Goal: Check status: Check status

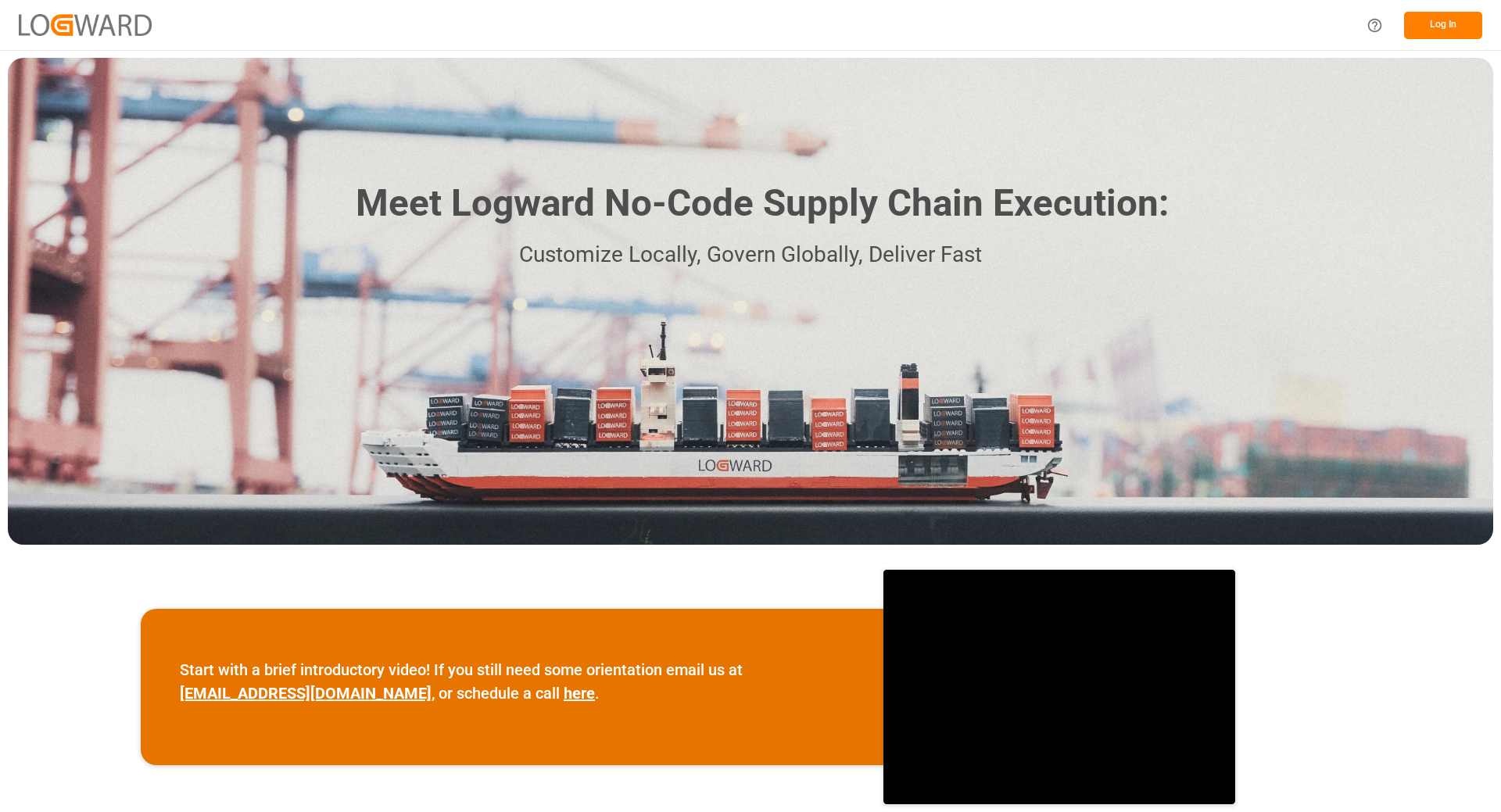
click at [1421, 18] on button "Log In" at bounding box center [1442, 25] width 78 height 27
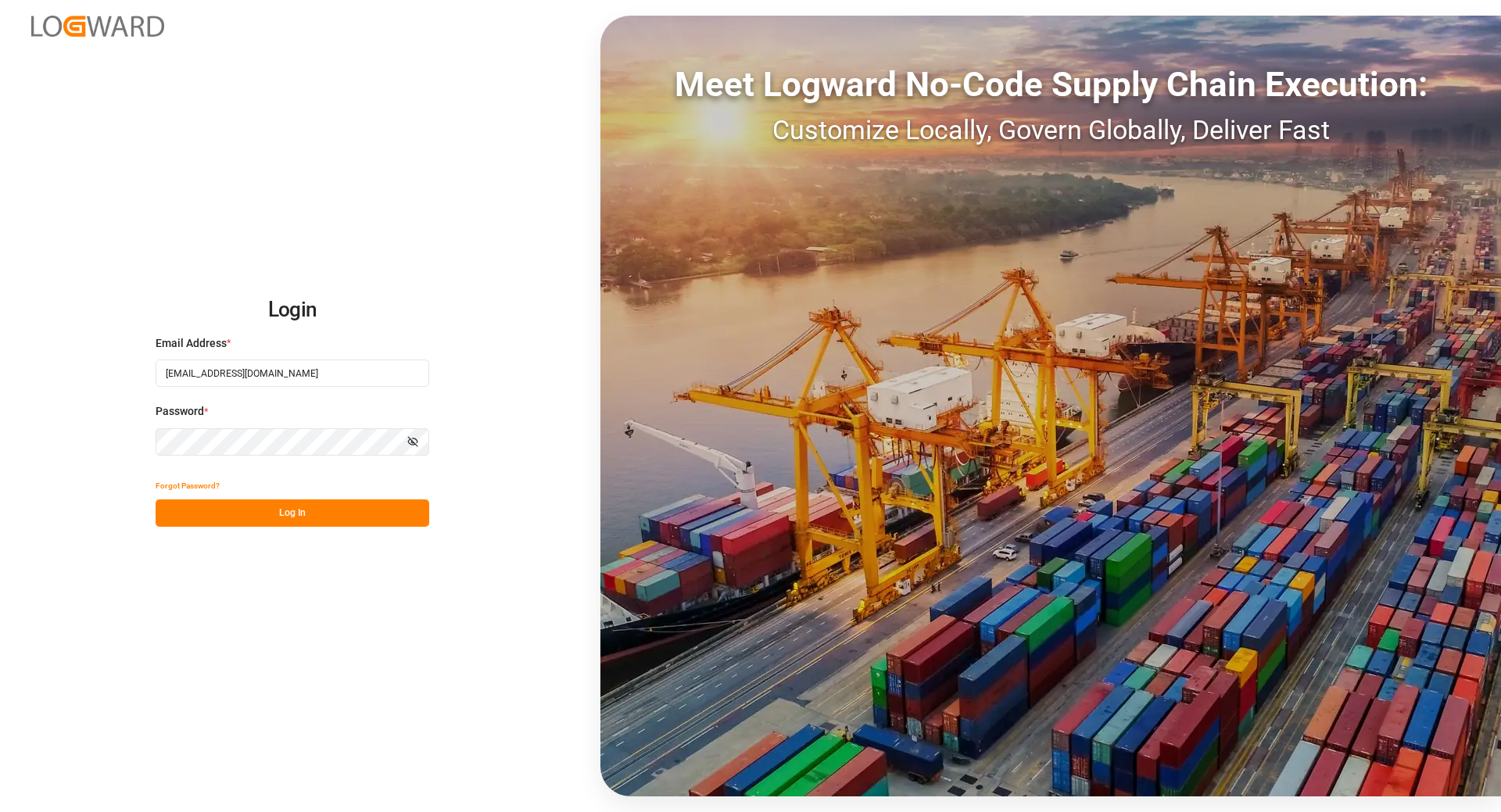
click at [279, 510] on button "Log In" at bounding box center [292, 513] width 273 height 27
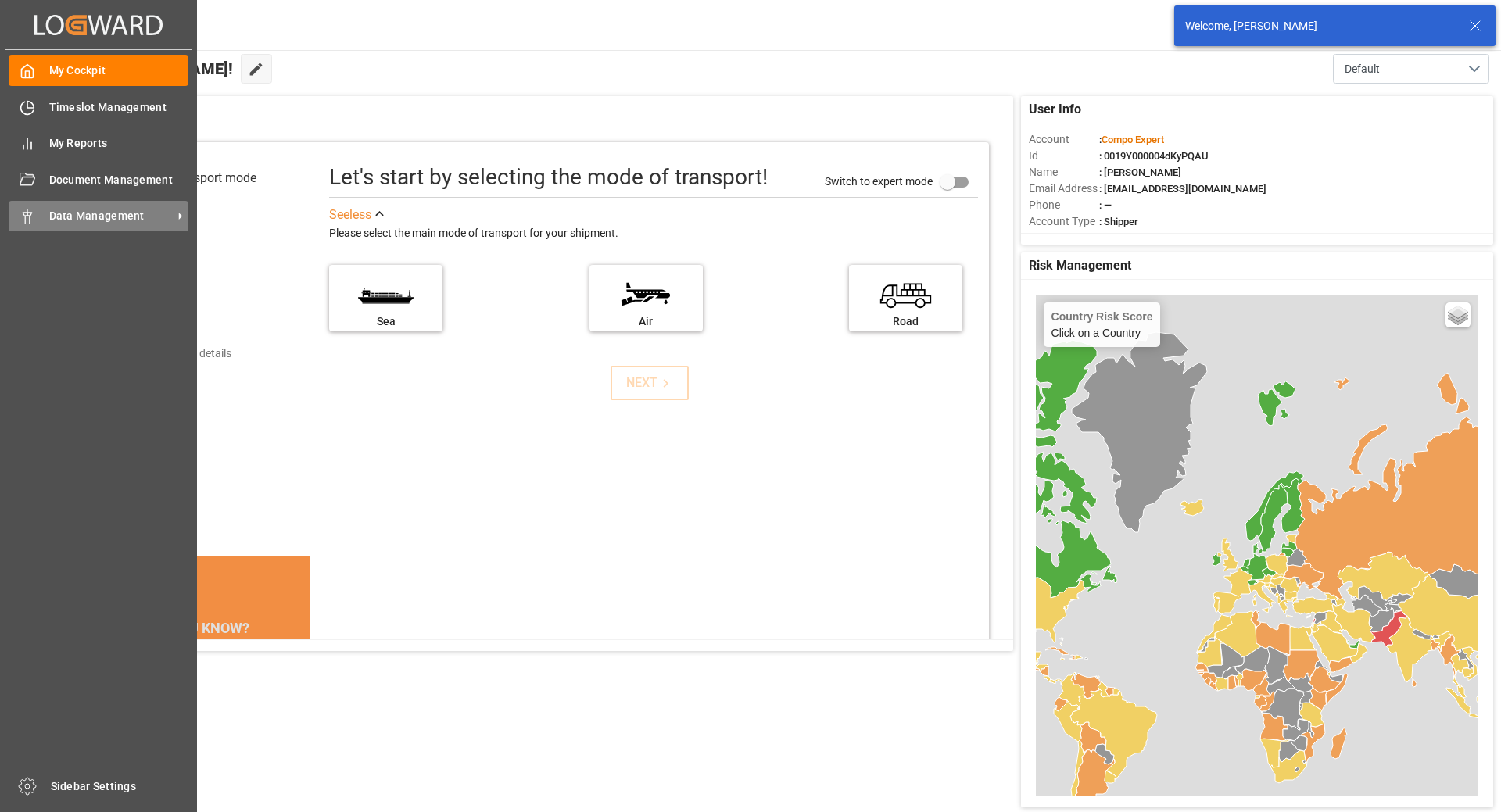
drag, startPoint x: 127, startPoint y: 218, endPoint x: 139, endPoint y: 219, distance: 12.0
click at [127, 218] on span "Data Management" at bounding box center [111, 216] width 123 height 17
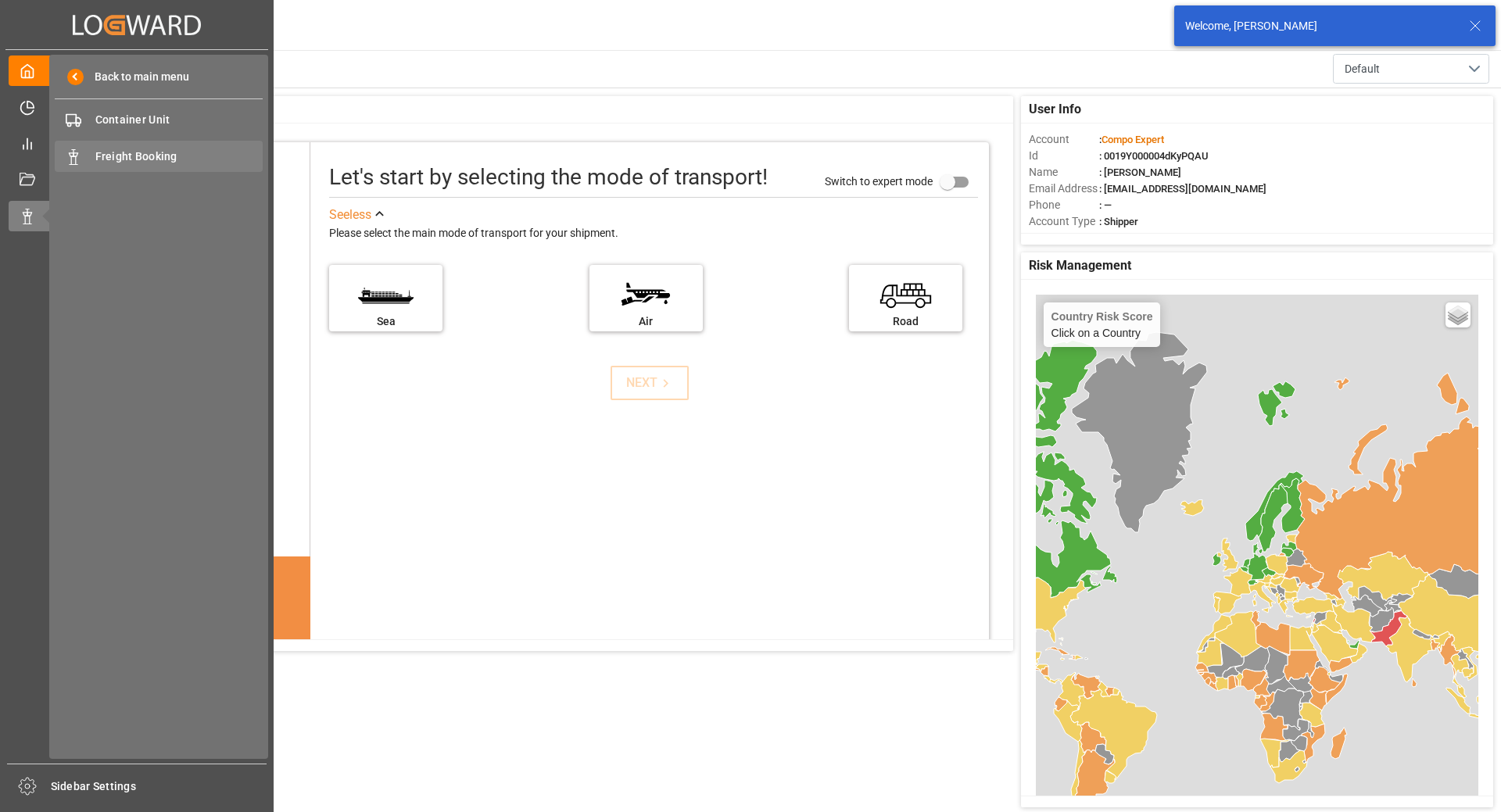
click at [152, 149] on span "Freight Booking" at bounding box center [178, 157] width 168 height 17
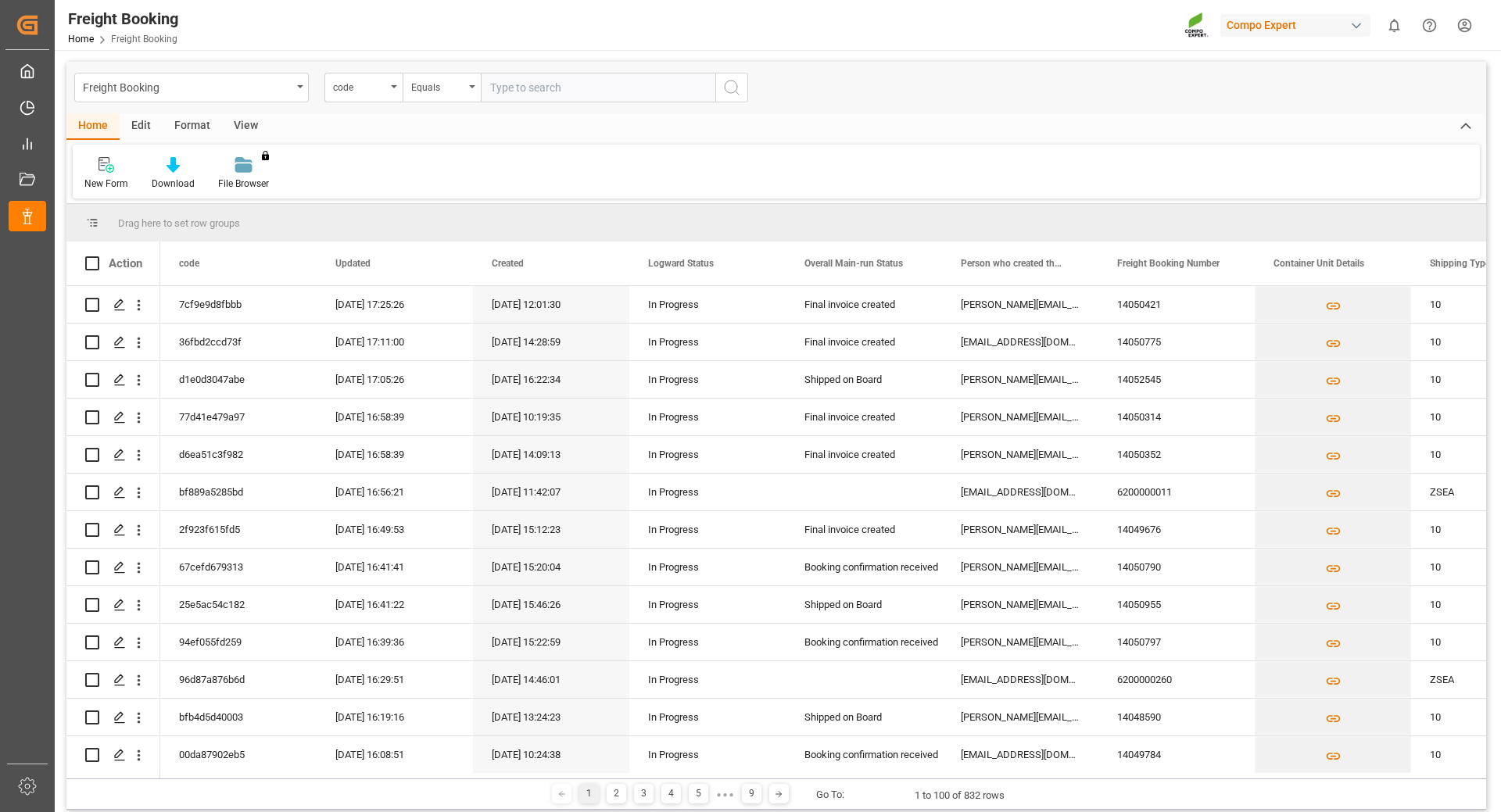
click at [390, 91] on div "code" at bounding box center [363, 88] width 78 height 30
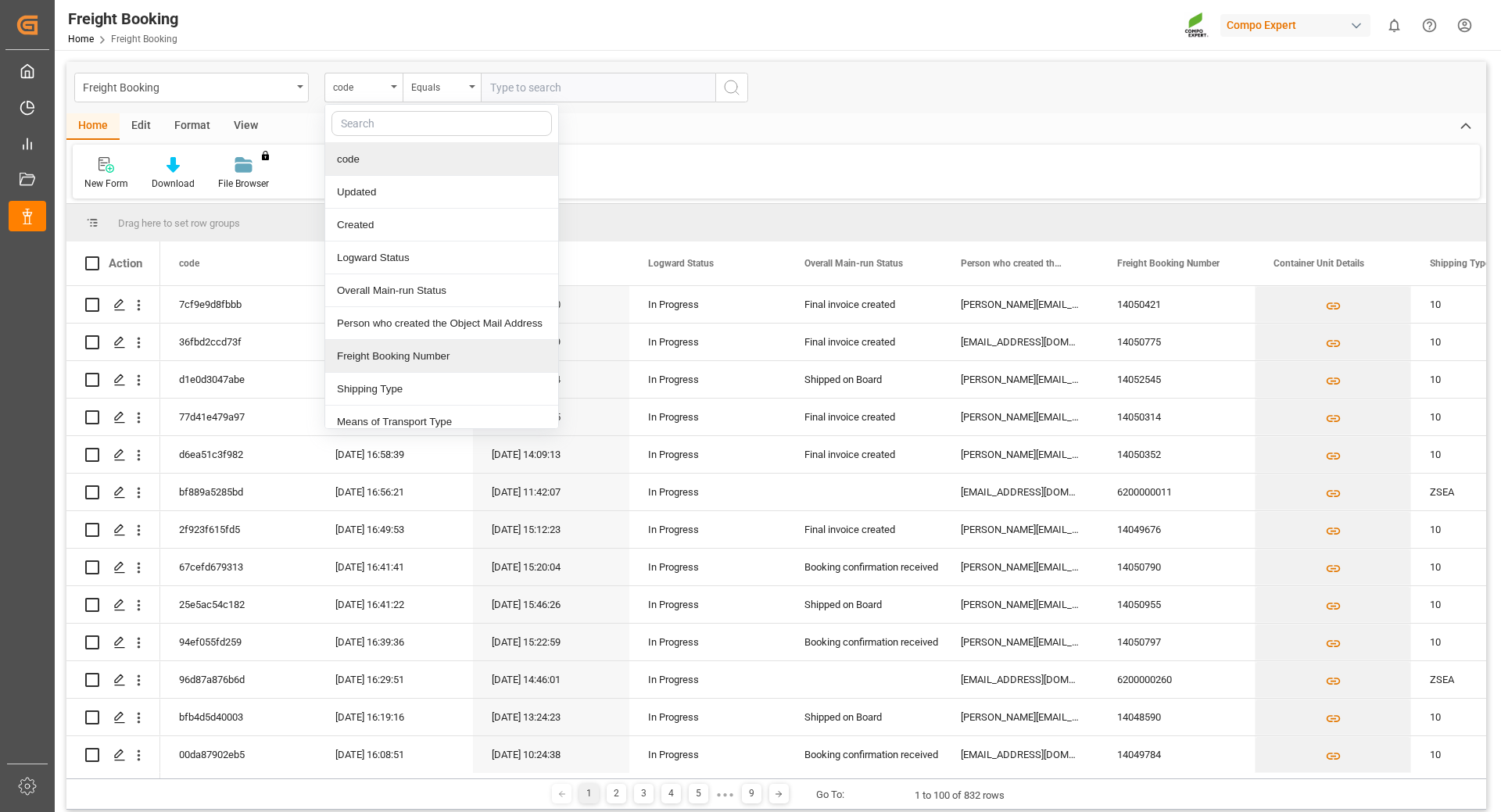
click at [443, 360] on div "Freight Booking Number" at bounding box center [442, 357] width 233 height 33
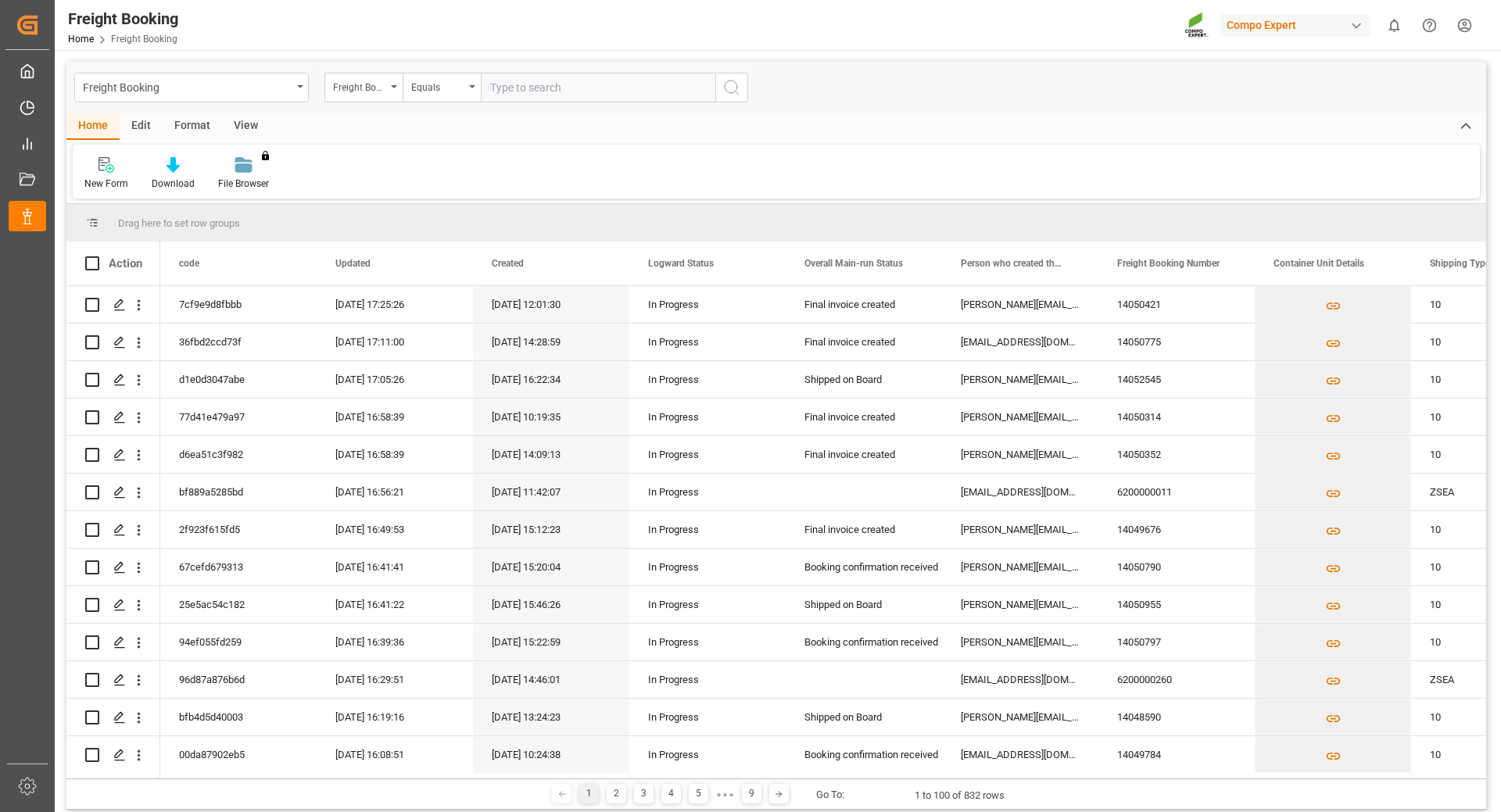
click at [510, 80] on input "text" at bounding box center [598, 88] width 235 height 30
type input "6200000561"
click at [733, 85] on icon "search button" at bounding box center [731, 88] width 19 height 19
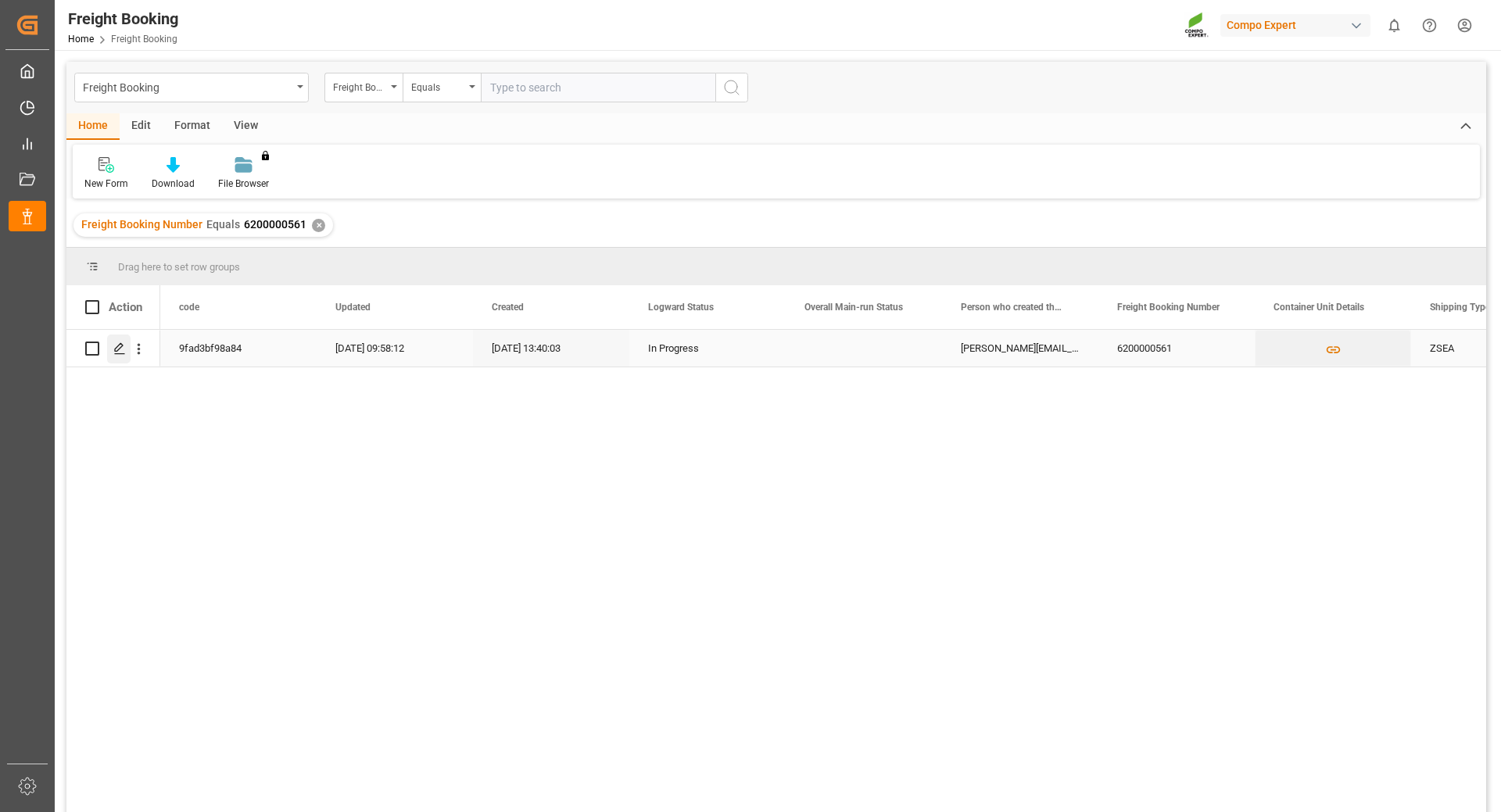
click at [109, 355] on div "Press SPACE to select this row." at bounding box center [119, 349] width 23 height 29
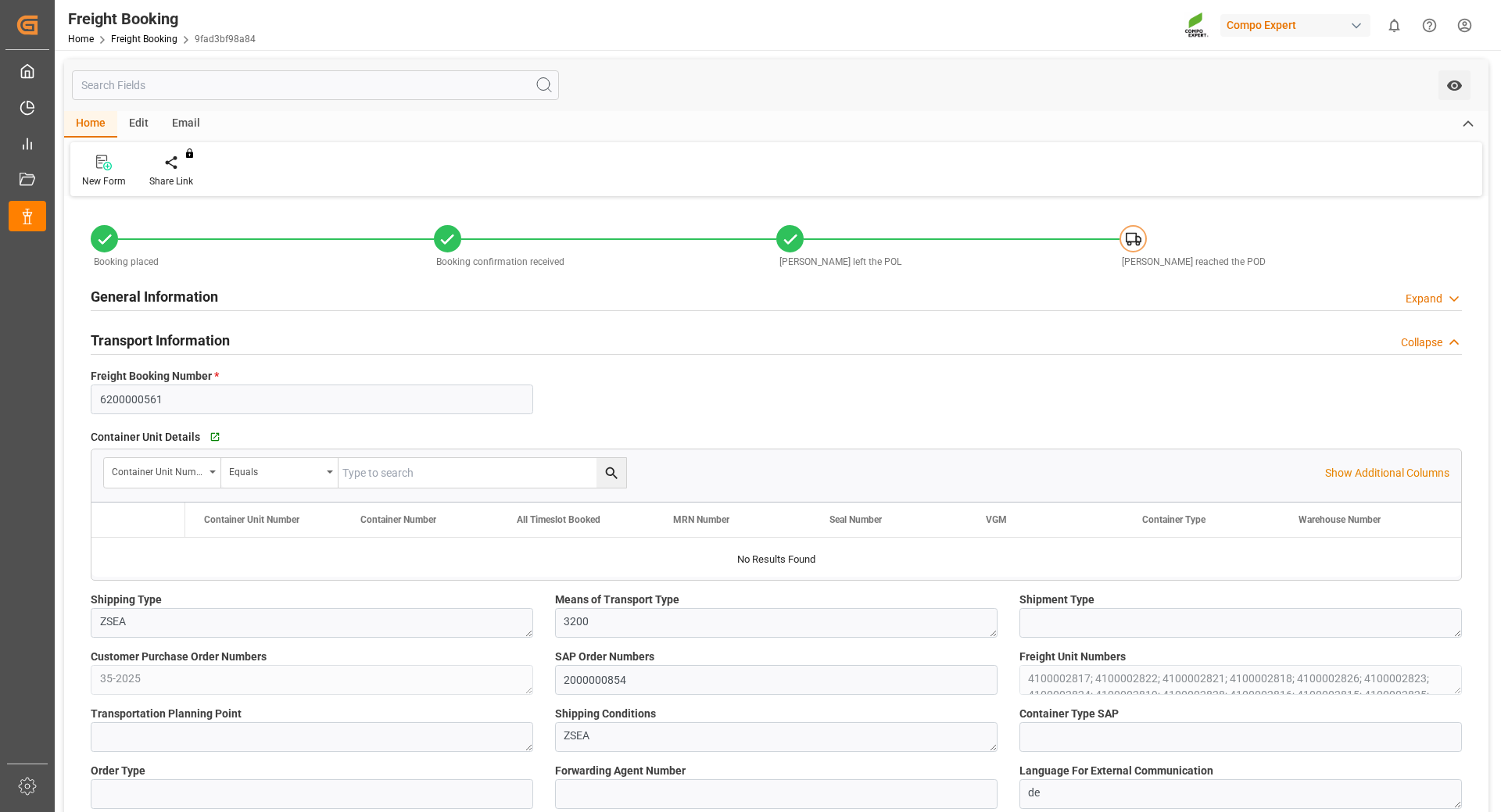
type input "Hapag [PERSON_NAME]"
type input "Hapag Lloyd Aktiengesellschaft"
type input "9723277"
type input "9731949"
type input "BEANR"
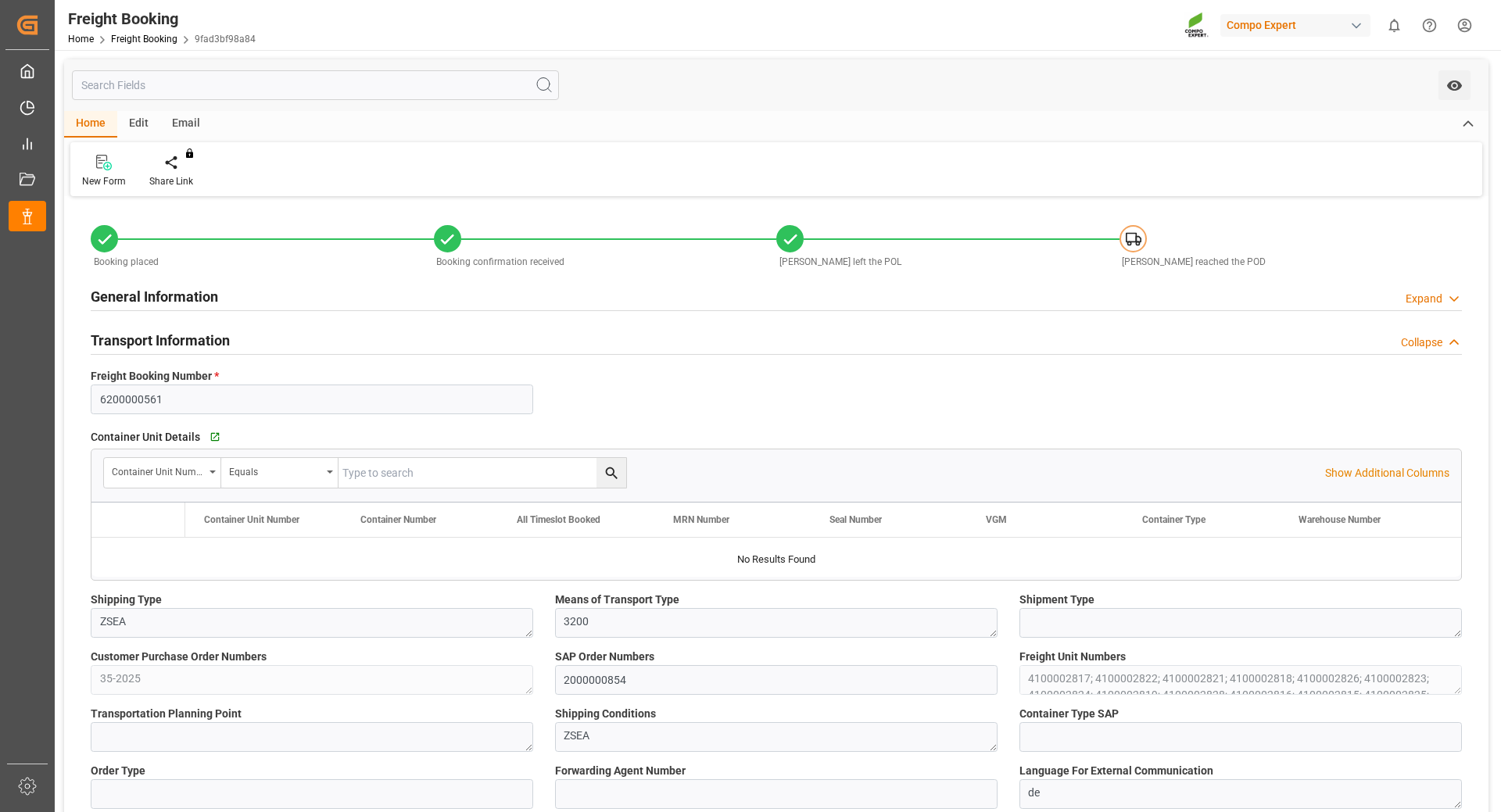
type input "ECPSJ"
type input "0"
type input "1510500"
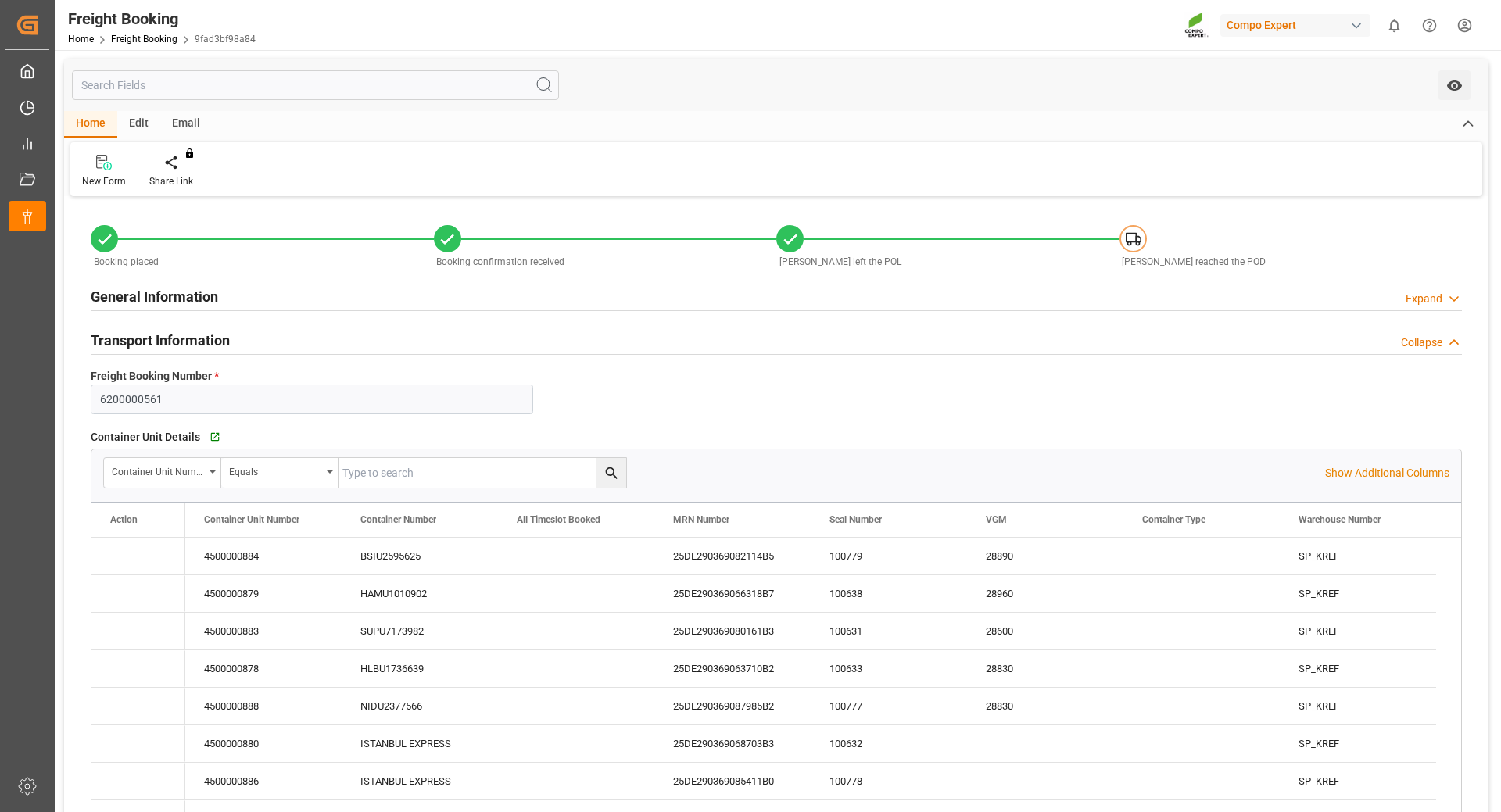
type input "[DATE] 01:00"
type input "[DATE] 08:00"
type input "[DATE] 22:00"
type input "[DATE] 18:00"
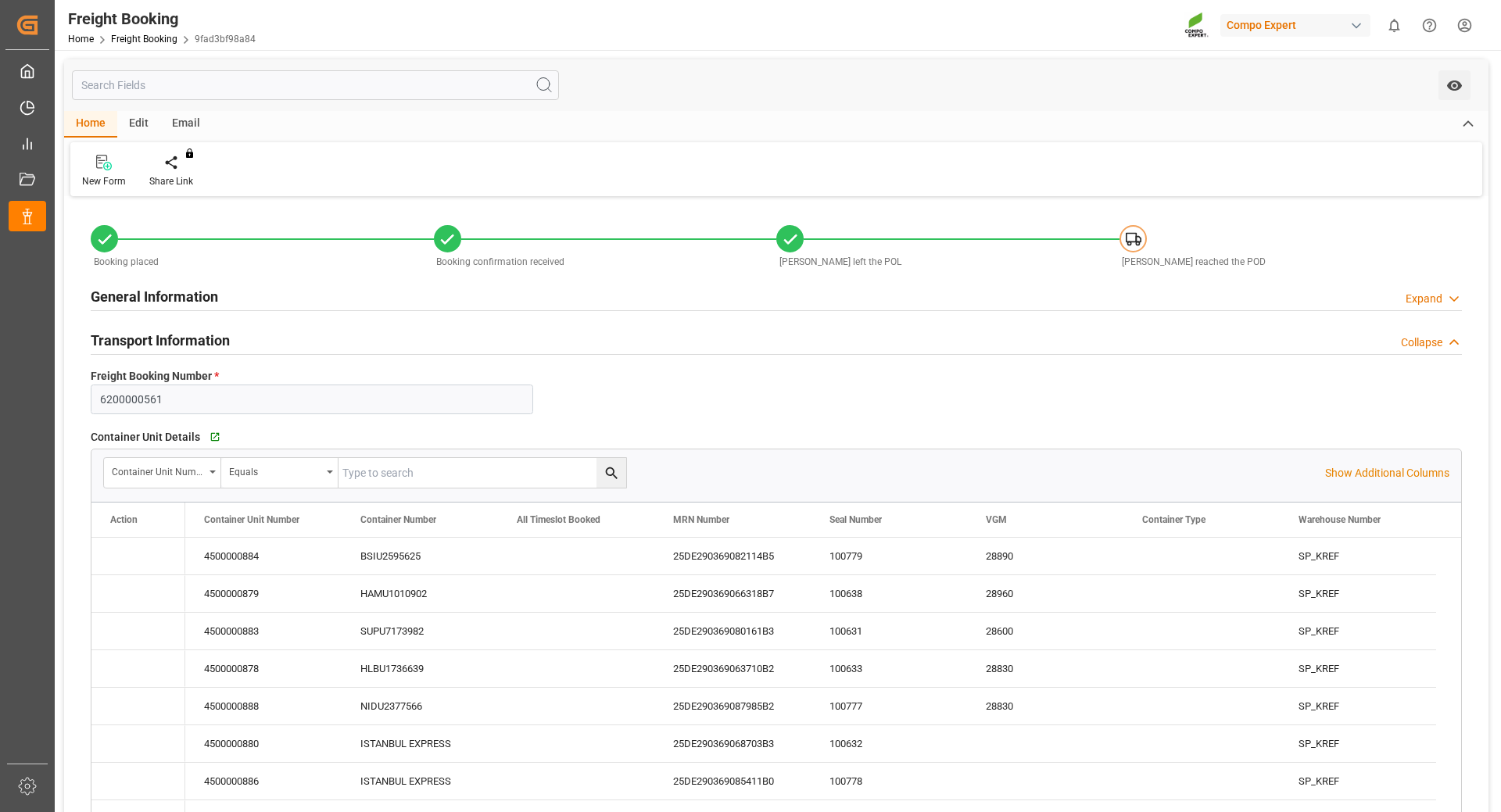
type input "[DATE]"
type input "[DATE] 13:40"
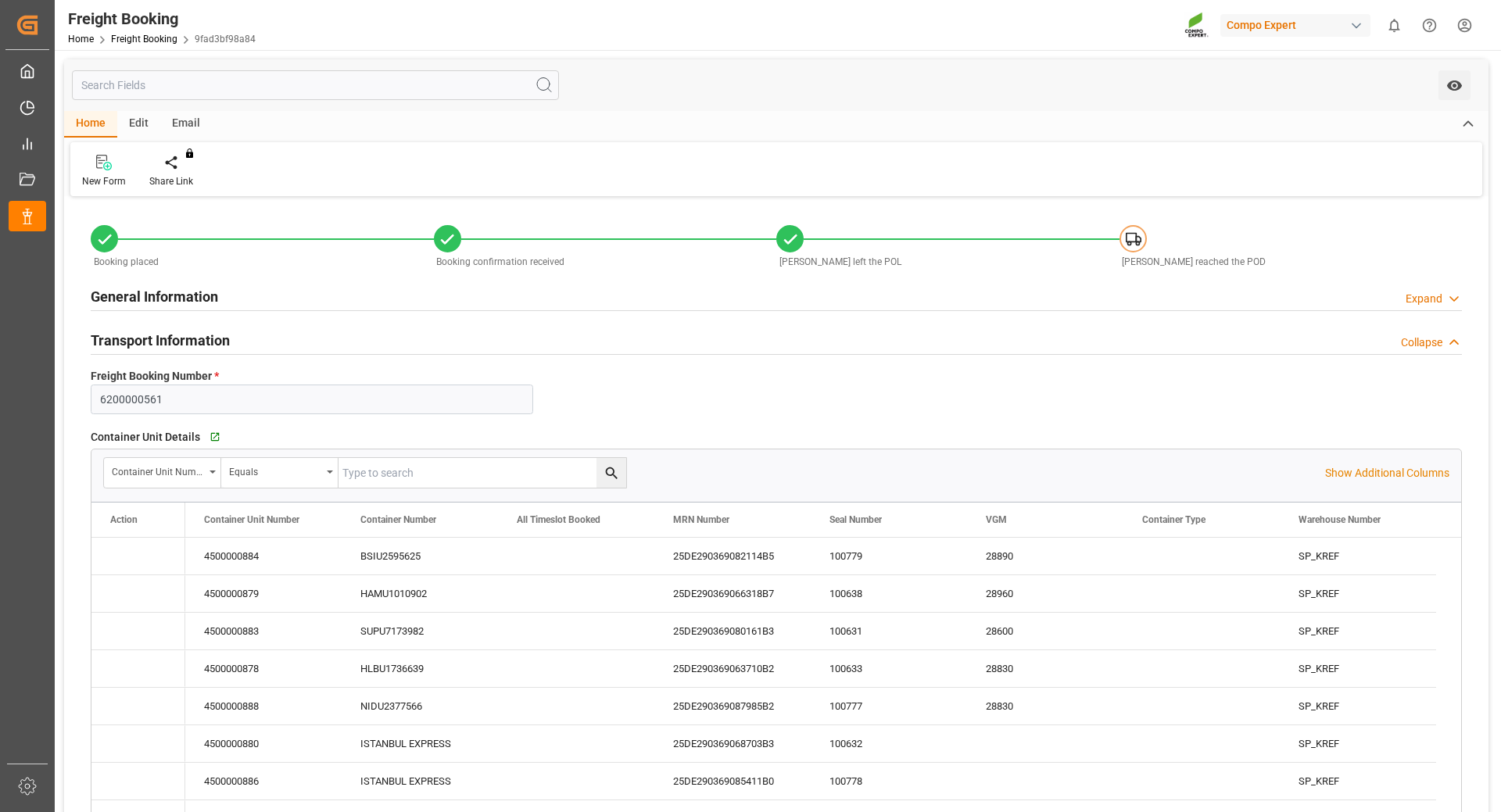
type input "[DATE] 13:40"
type input "[DATE] 09:58"
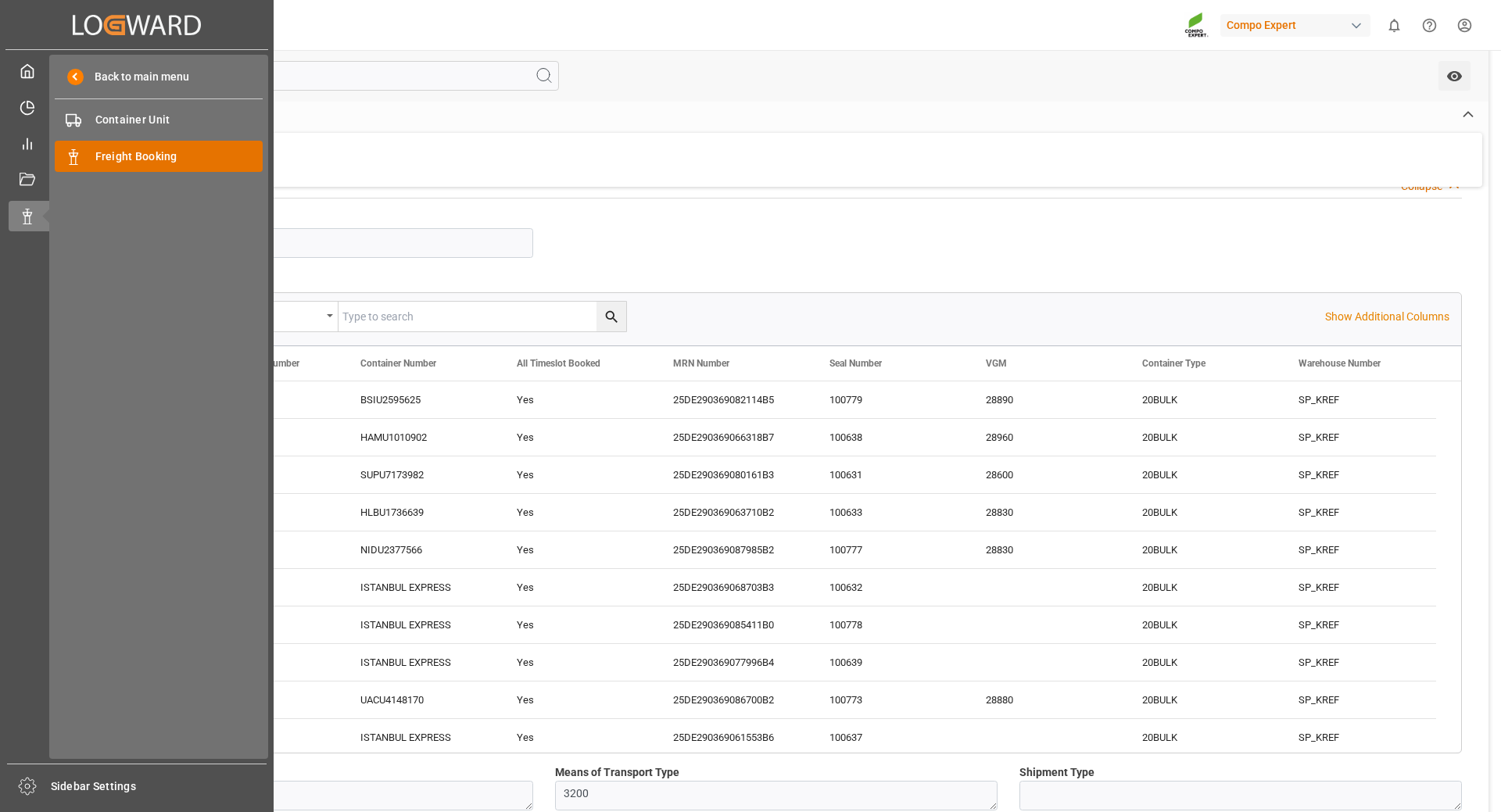
click at [138, 165] on div "Freight Booking Freight Booking" at bounding box center [159, 155] width 208 height 31
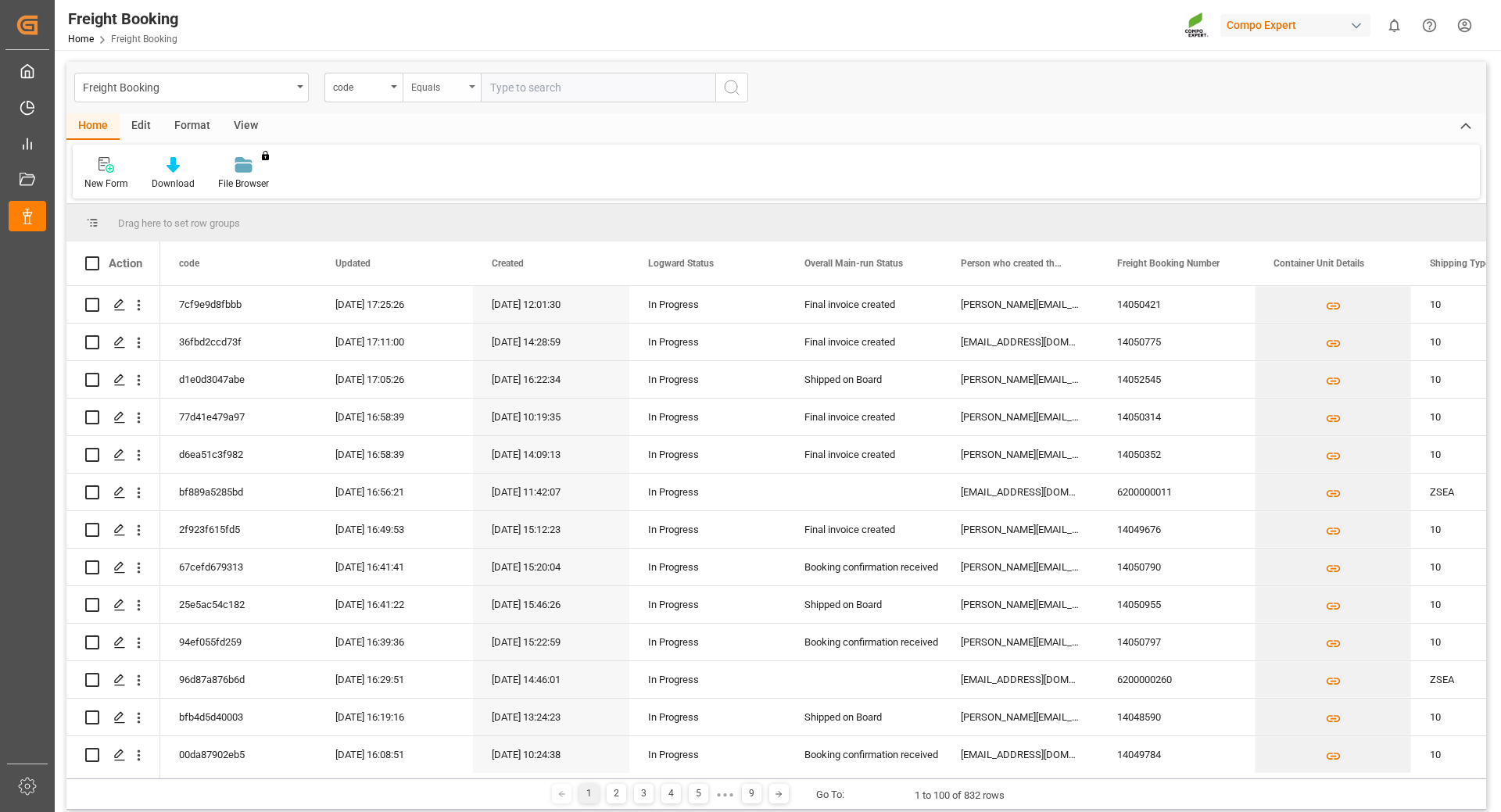
drag, startPoint x: 394, startPoint y: 77, endPoint x: 403, endPoint y: 90, distance: 15.8
click at [394, 77] on div "code" at bounding box center [363, 88] width 78 height 30
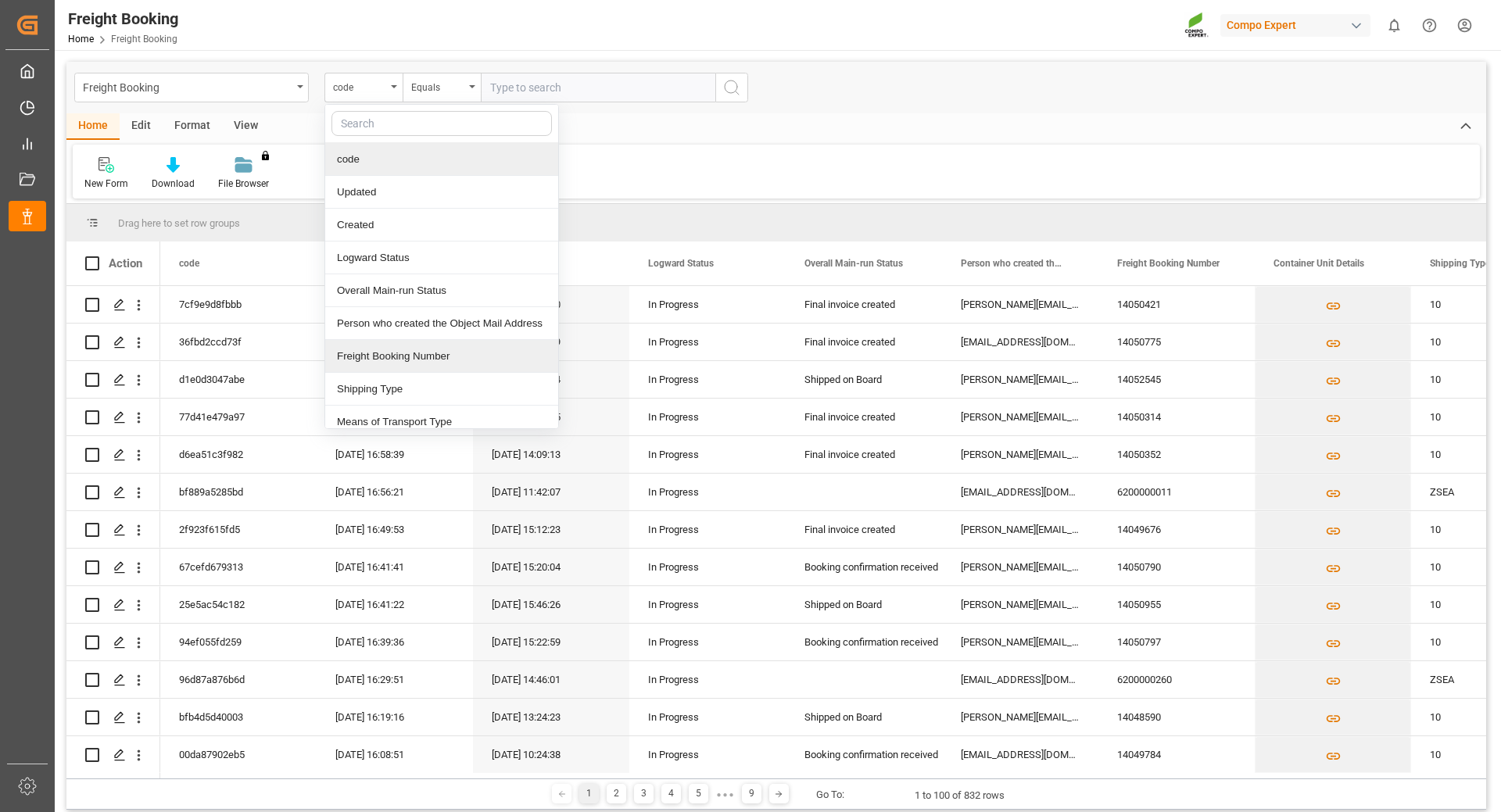
click at [428, 354] on div "Freight Booking Number" at bounding box center [442, 357] width 233 height 33
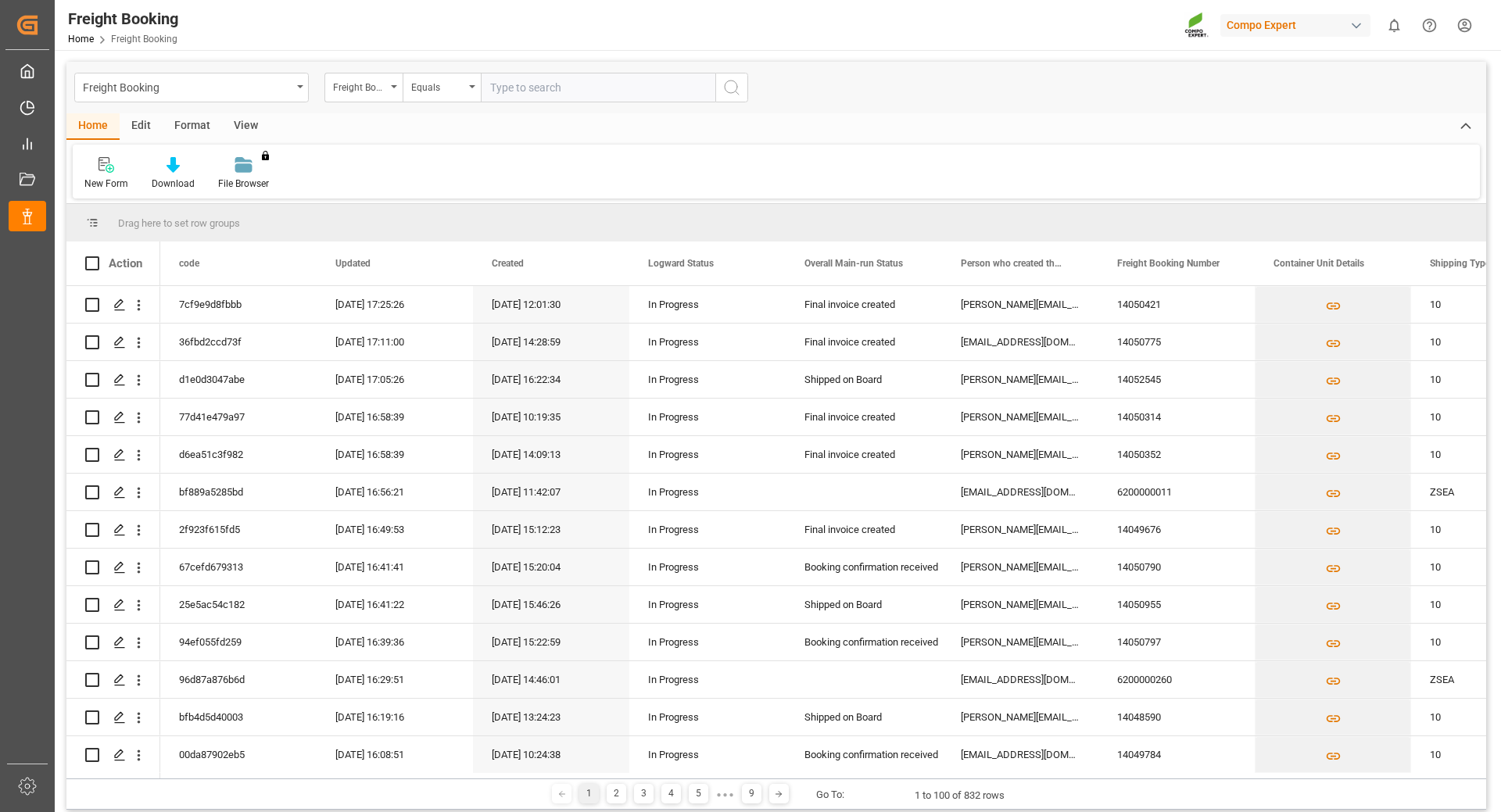
click at [511, 82] on input "text" at bounding box center [598, 88] width 235 height 30
click at [603, 90] on input "text" at bounding box center [598, 88] width 235 height 30
paste input "6200000260"
type input "6200000260"
click at [735, 96] on icon "search button" at bounding box center [731, 88] width 19 height 19
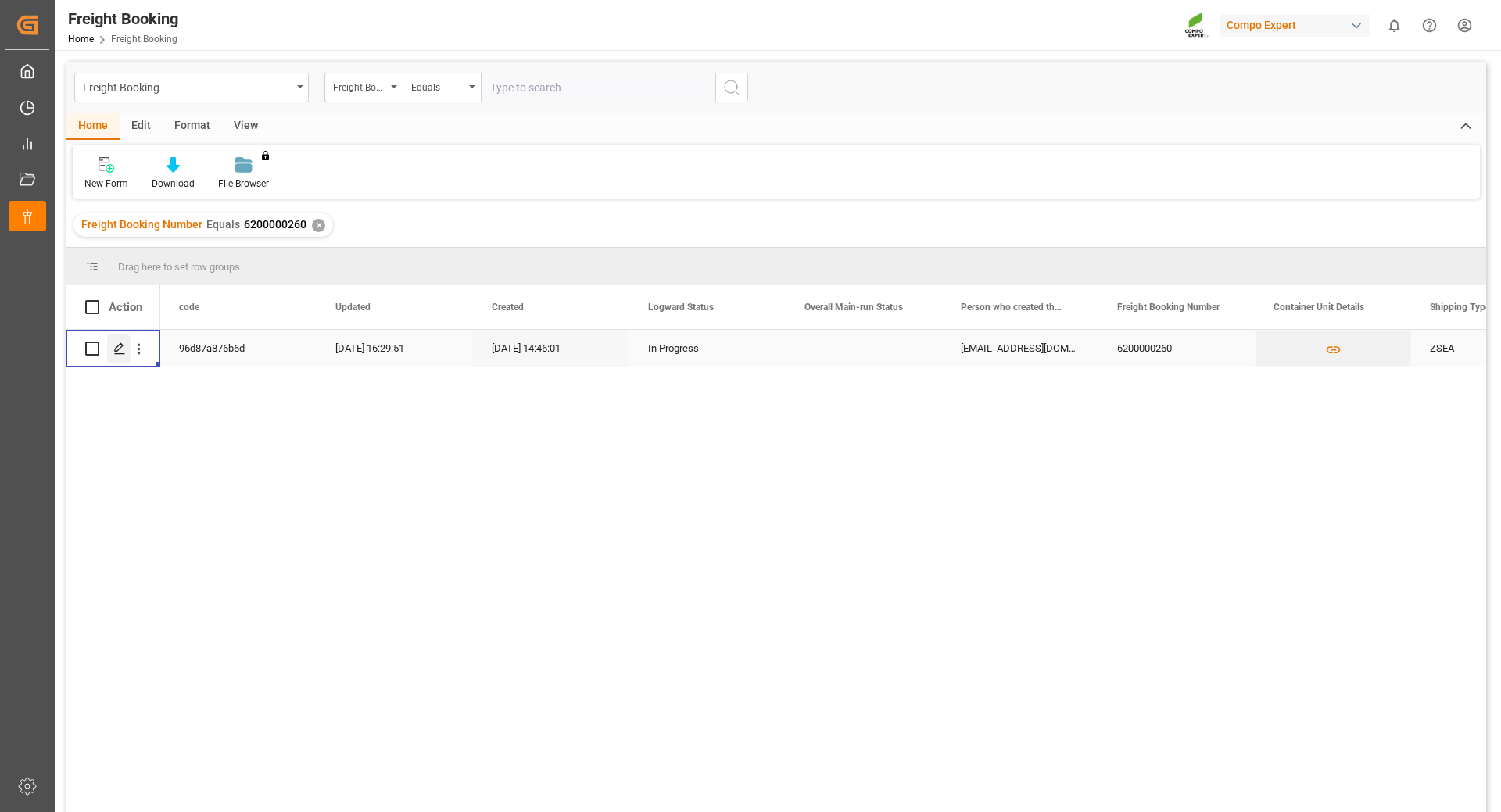
click at [113, 357] on div "Press SPACE to select this row." at bounding box center [119, 349] width 23 height 29
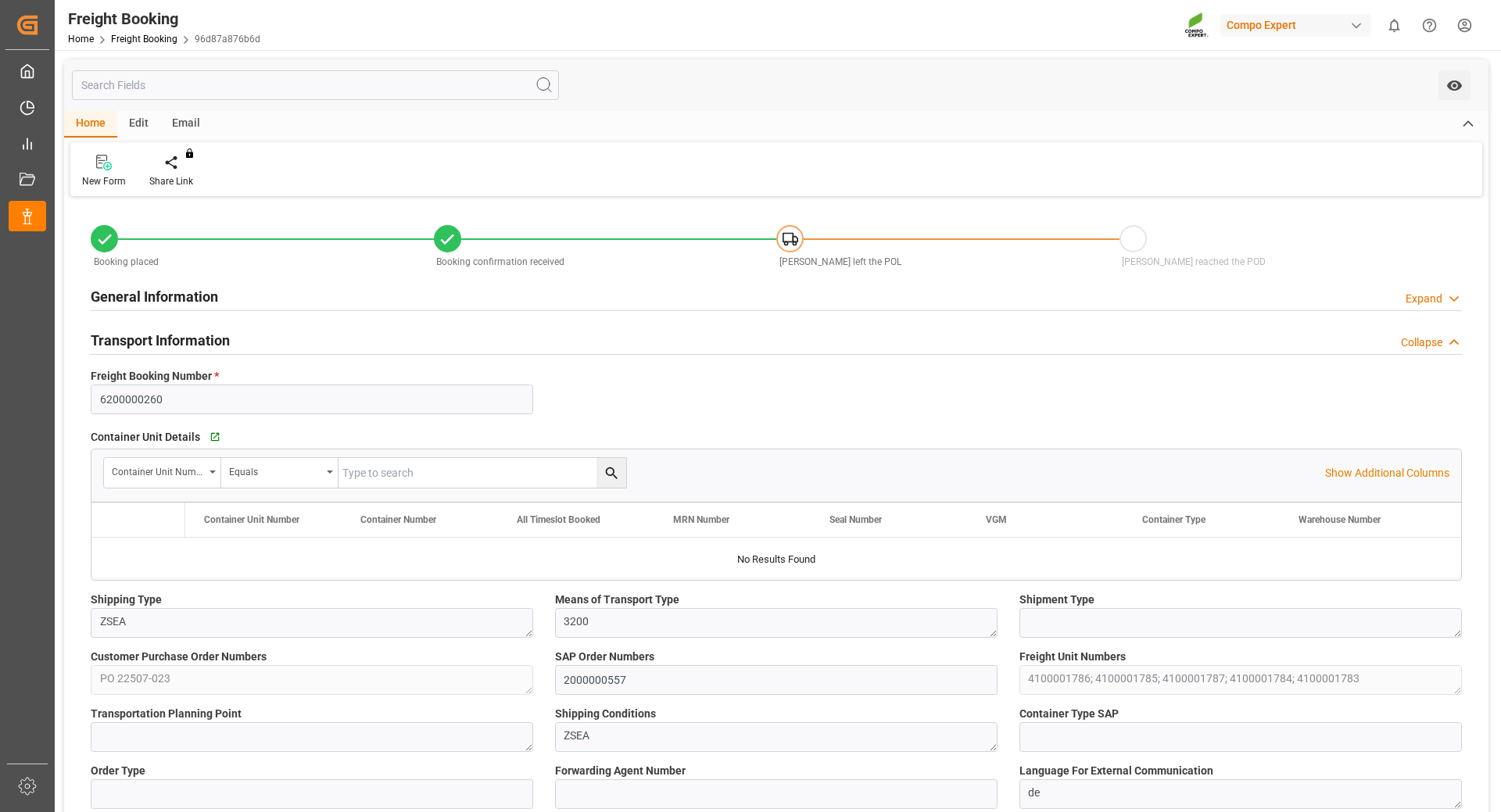
type input "[PERSON_NAME]"
type input "[PERSON_NAME] Marine Transport Corp."
type input "9792618"
type input "BEANR"
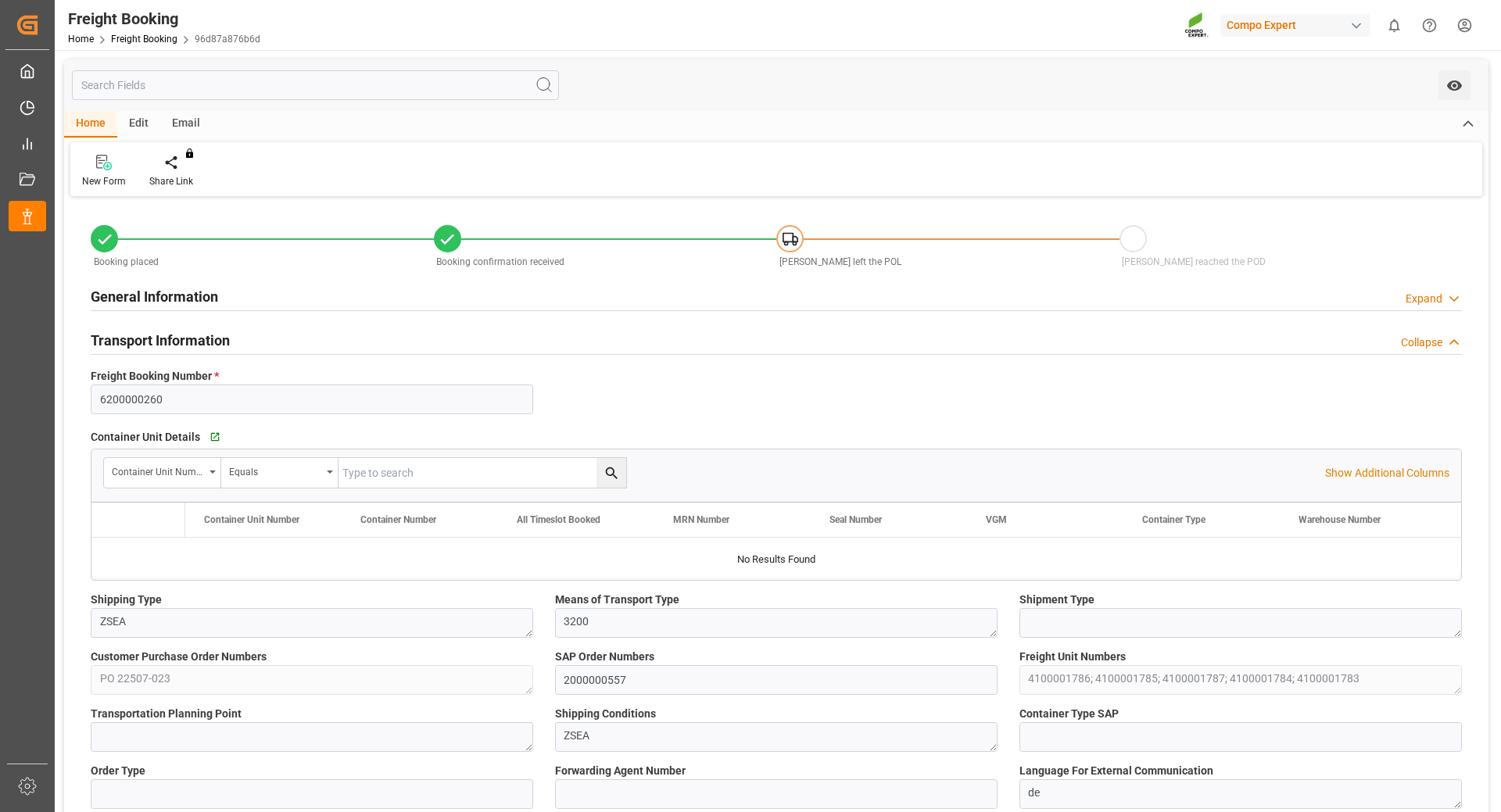
type input "THPAT"
type input "0"
type input "236530"
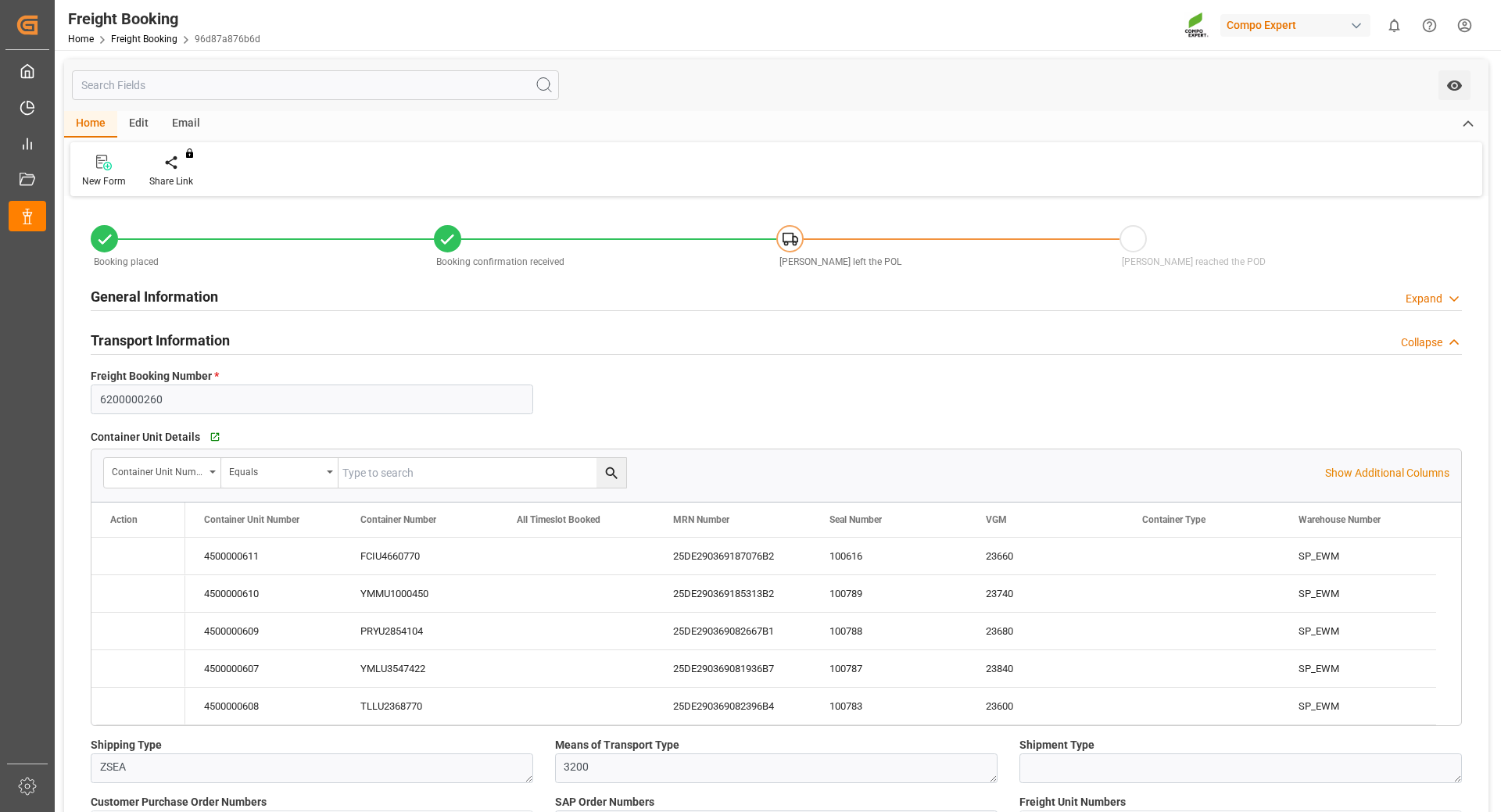
type input "[DATE] 01:00"
type input "[DATE] 20:00"
type input "[DATE] 01:00"
type input "[DATE] 12:00"
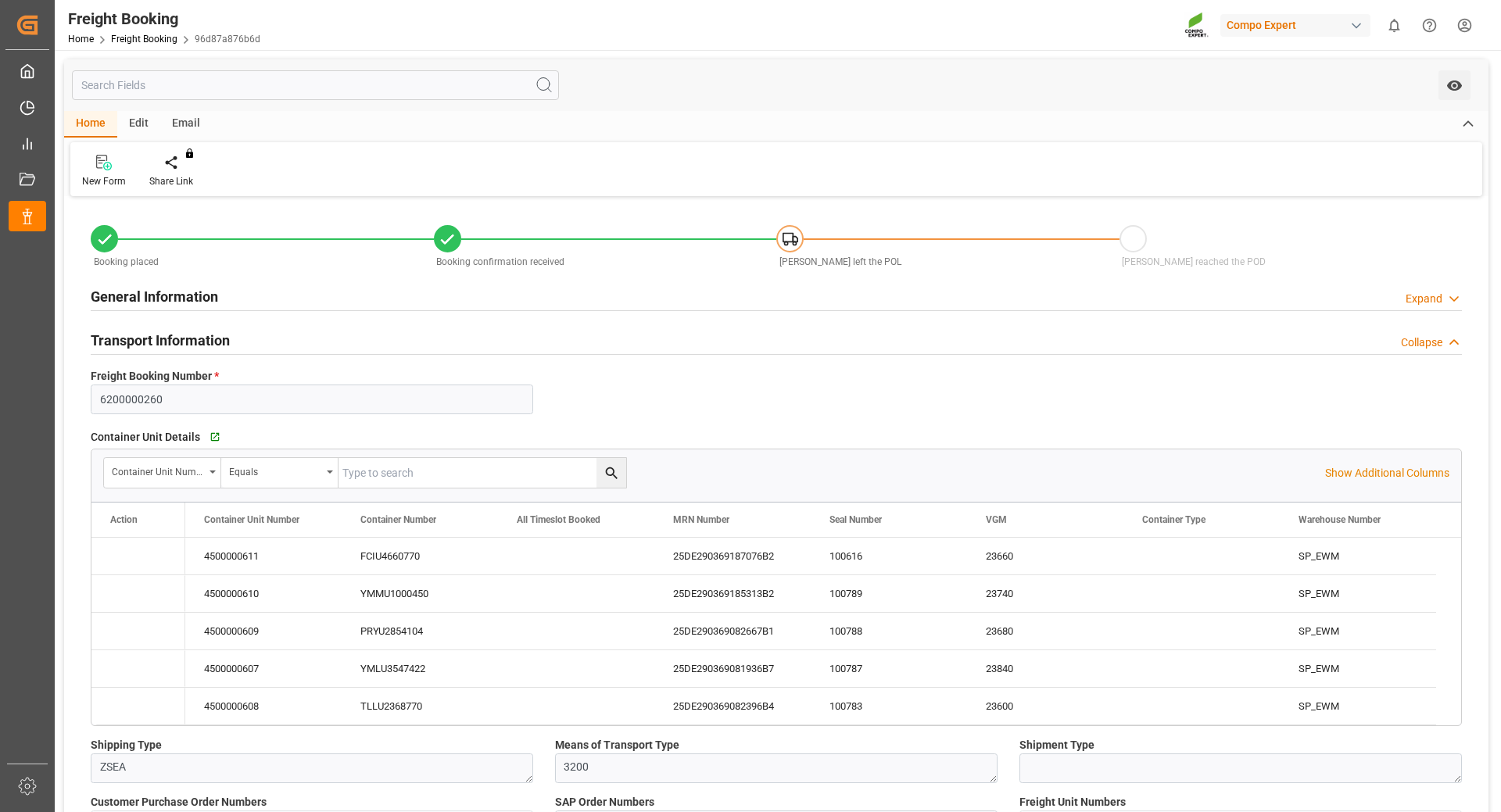
type input "[DATE] 14:46"
type input "[DATE] 14:48"
type input "[DATE] 07:26"
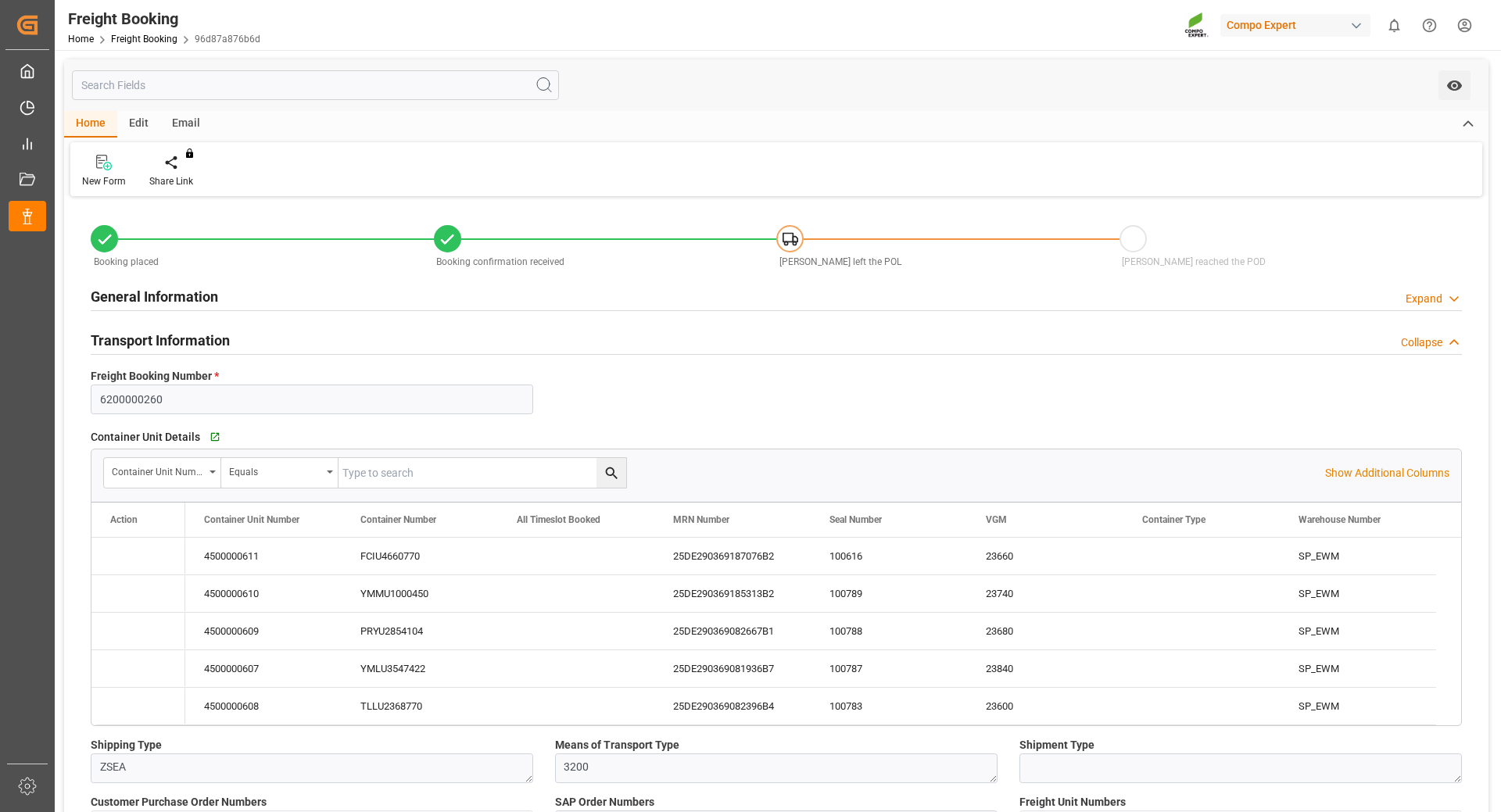
type input "[DATE] 07:26"
type input "[DATE] 11:07"
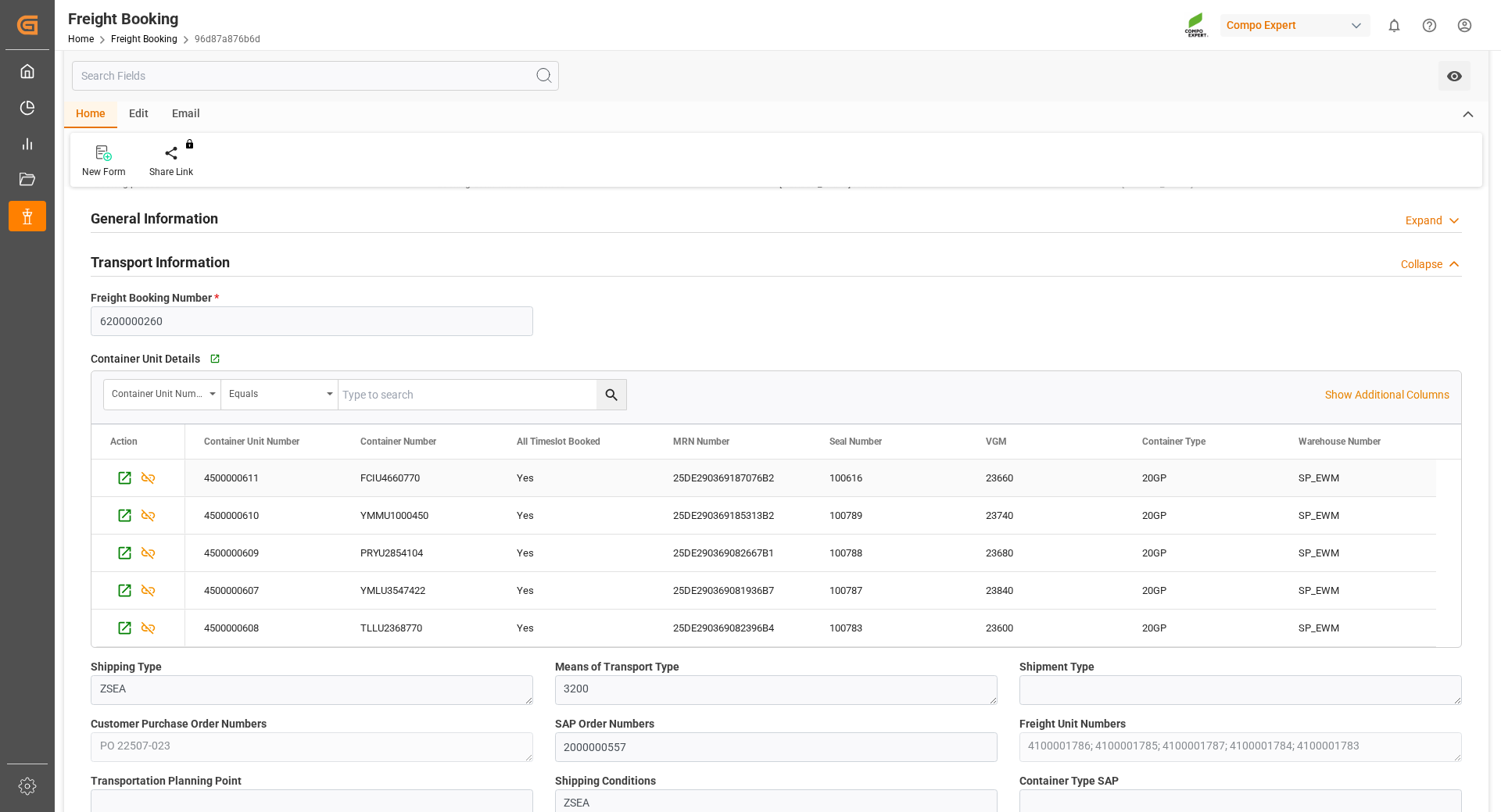
click at [397, 474] on div "FCIU4660770" at bounding box center [419, 477] width 156 height 36
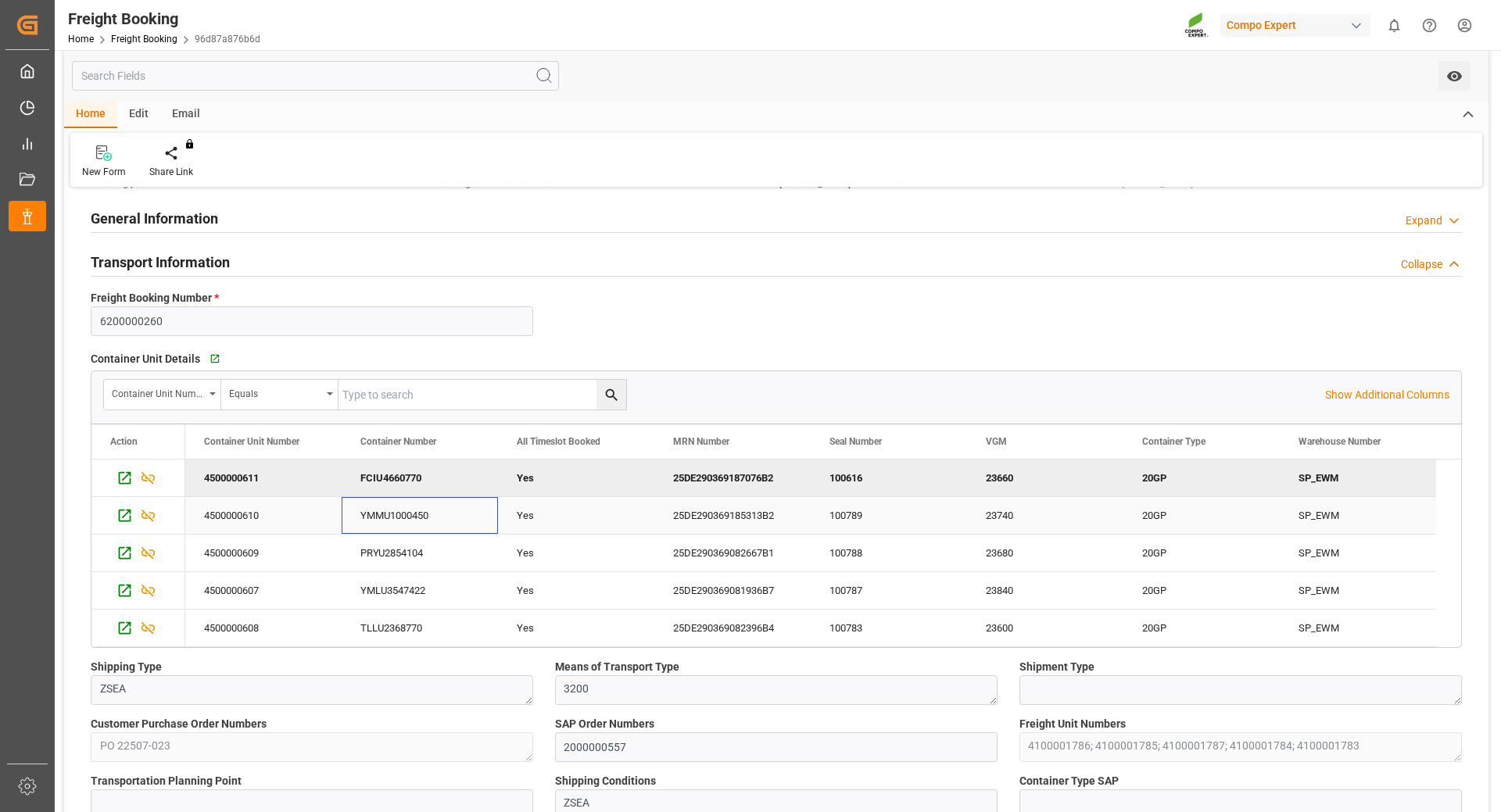
click at [395, 515] on div "YMMU1000450" at bounding box center [419, 515] width 156 height 36
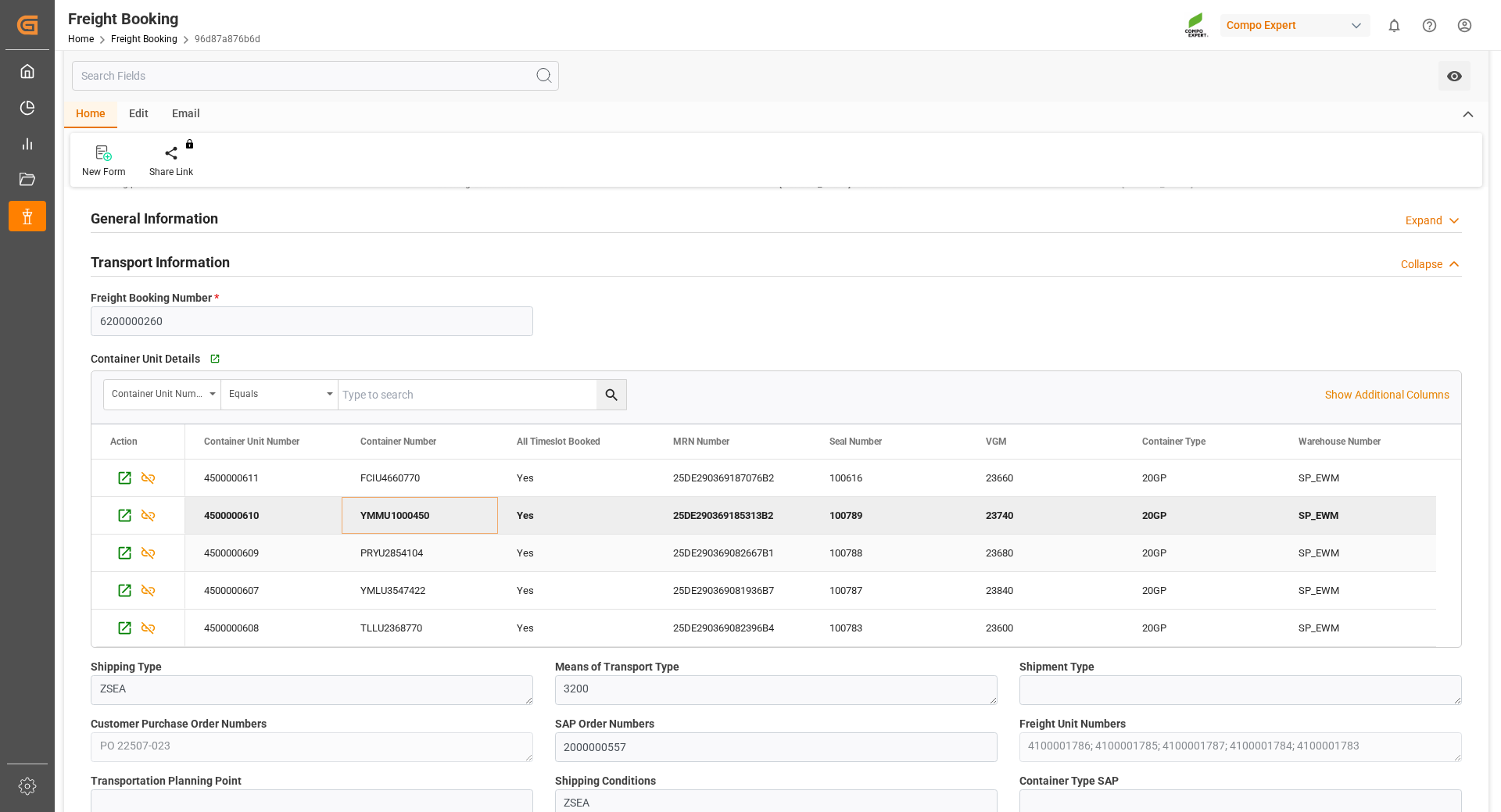
click at [382, 556] on div "PRYU2854104" at bounding box center [419, 553] width 156 height 36
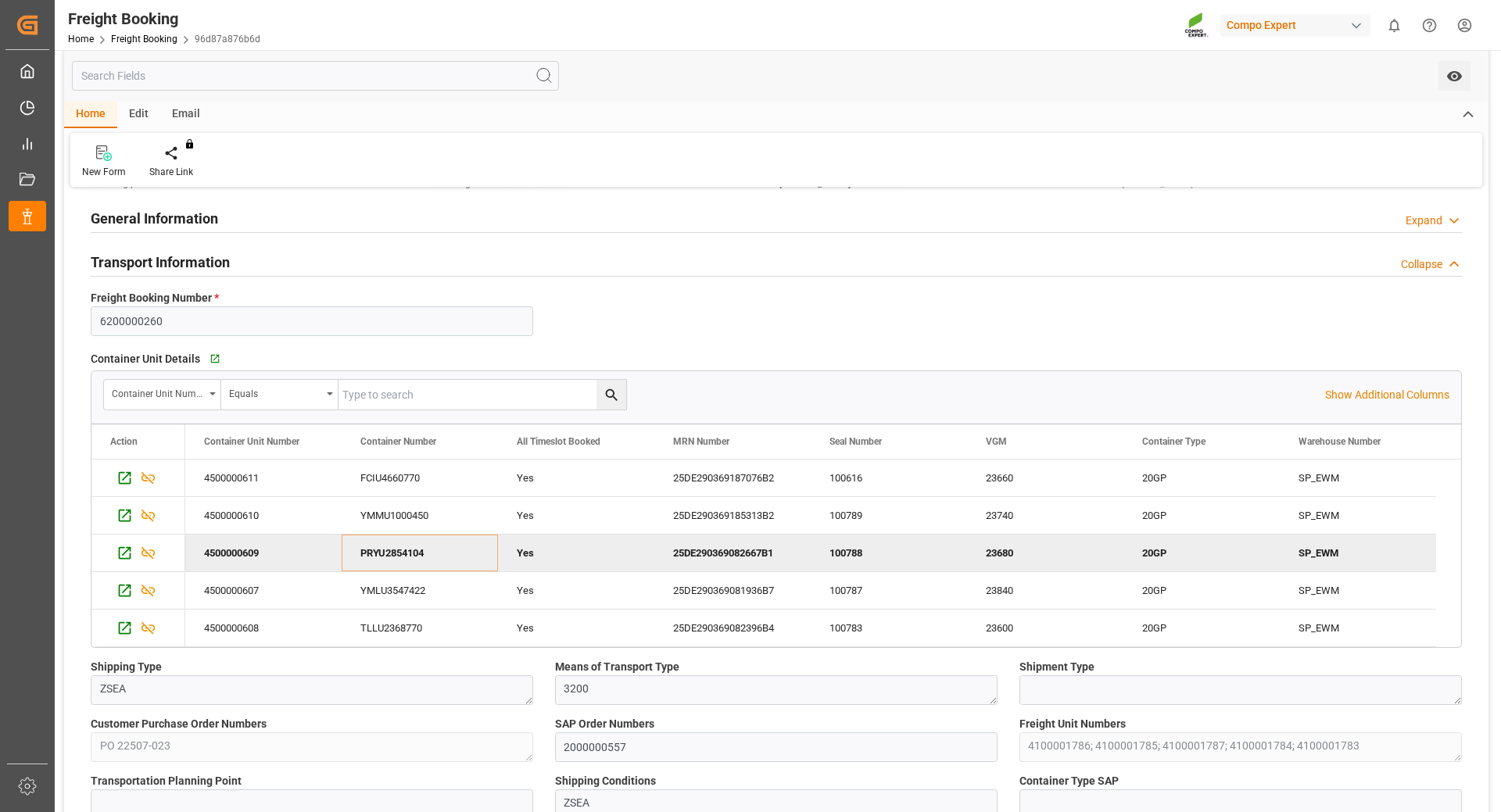
click at [402, 588] on div "YMLU3547422" at bounding box center [419, 591] width 156 height 36
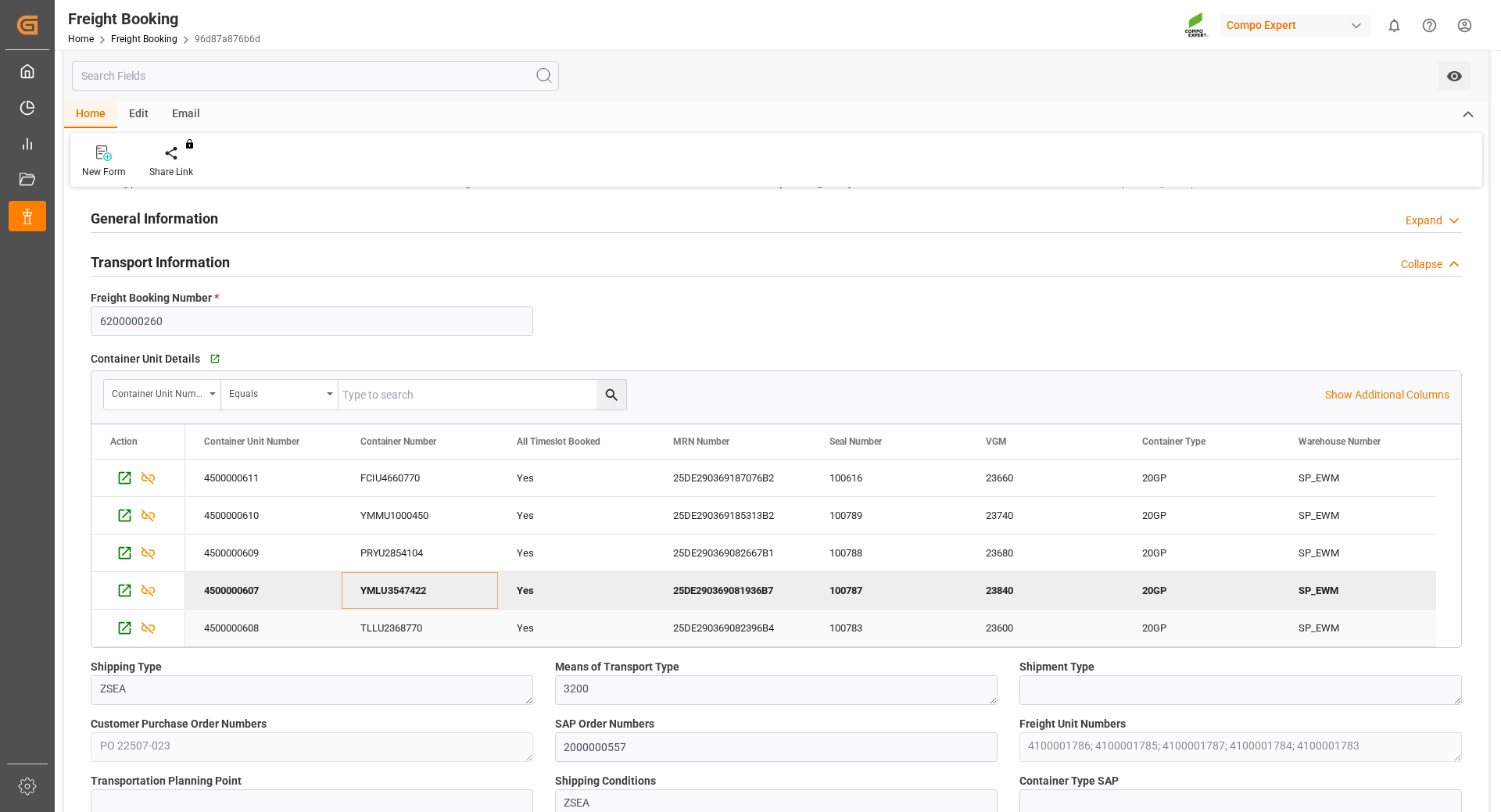
drag, startPoint x: 405, startPoint y: 628, endPoint x: 450, endPoint y: 633, distance: 45.3
click at [405, 628] on div "TLLU2368770" at bounding box center [419, 628] width 156 height 36
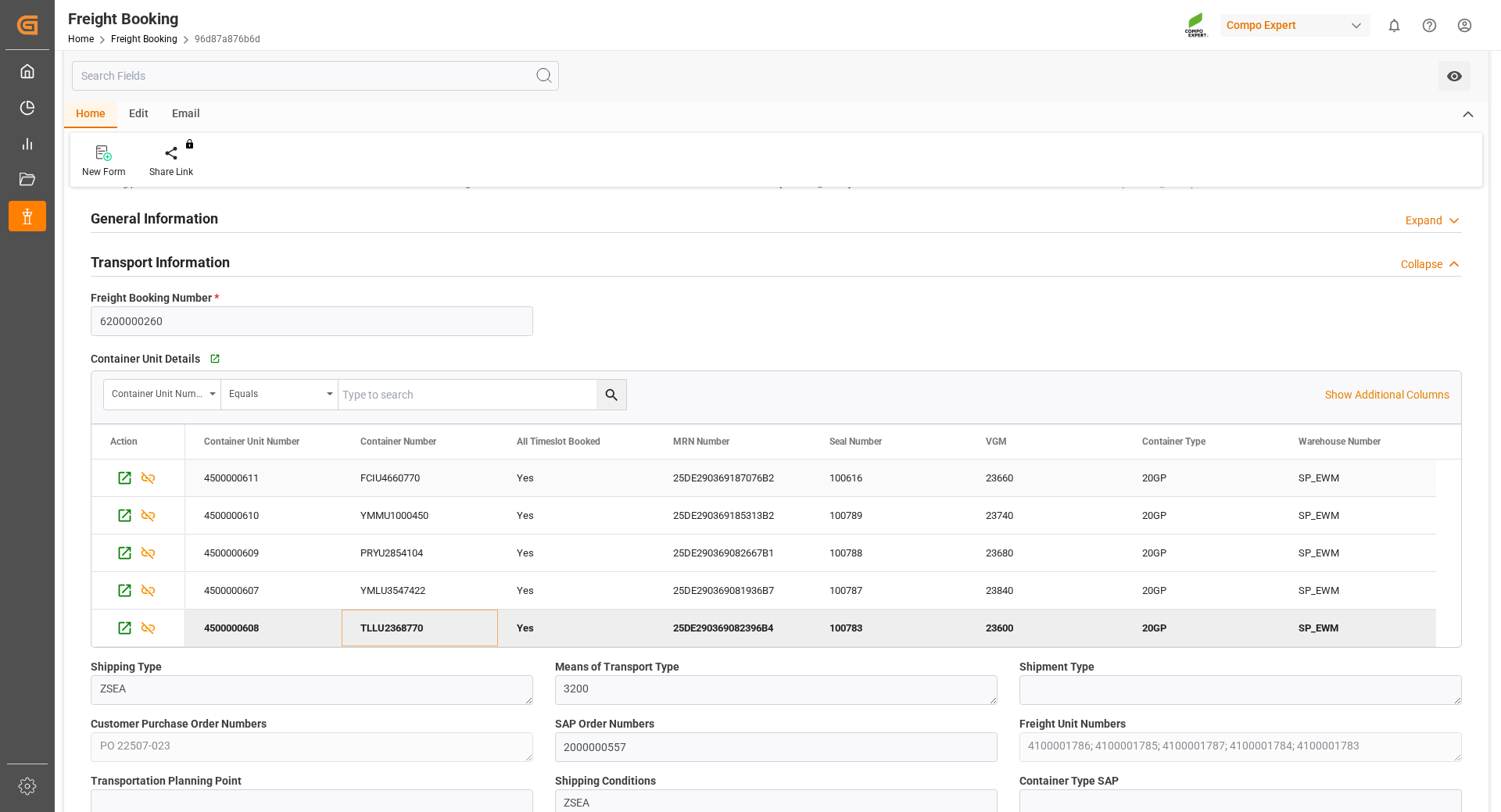
drag, startPoint x: 747, startPoint y: 486, endPoint x: 894, endPoint y: 439, distance: 154.3
click at [747, 486] on div "25DE290369187076B2" at bounding box center [732, 477] width 156 height 36
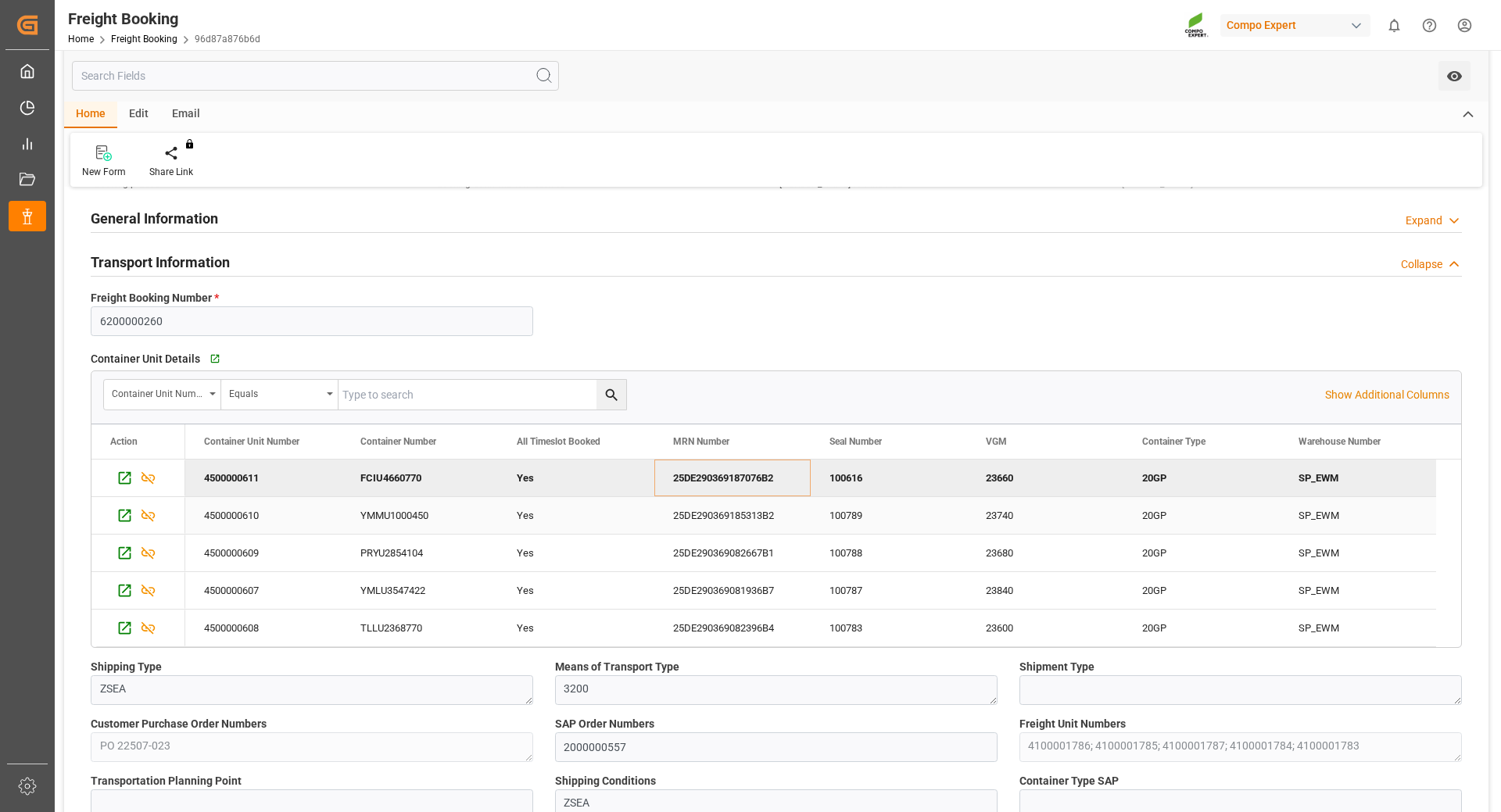
click at [743, 515] on div "25DE290369185313B2" at bounding box center [732, 515] width 156 height 36
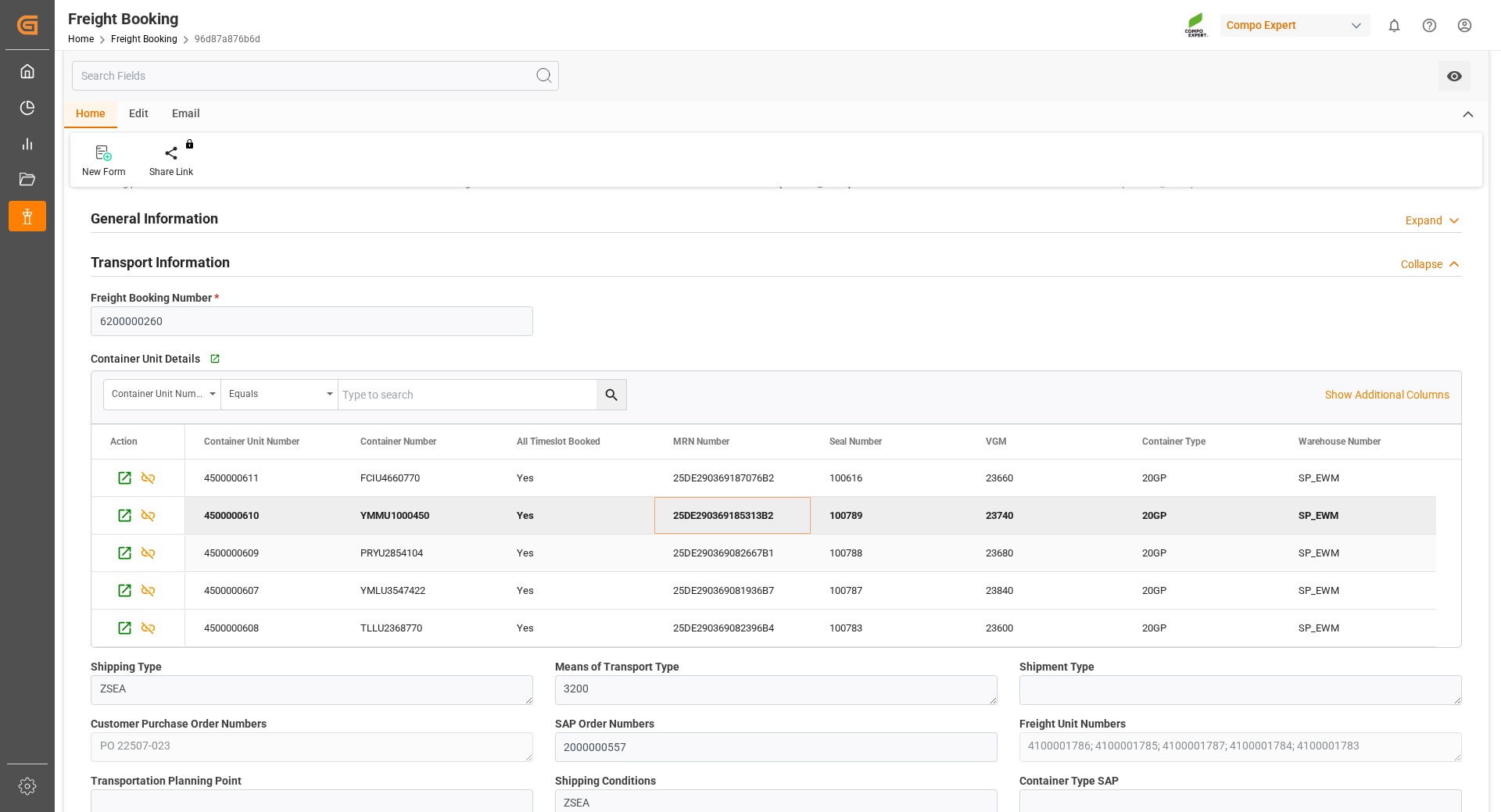
click at [692, 558] on div "25DE290369082667B1" at bounding box center [732, 553] width 156 height 36
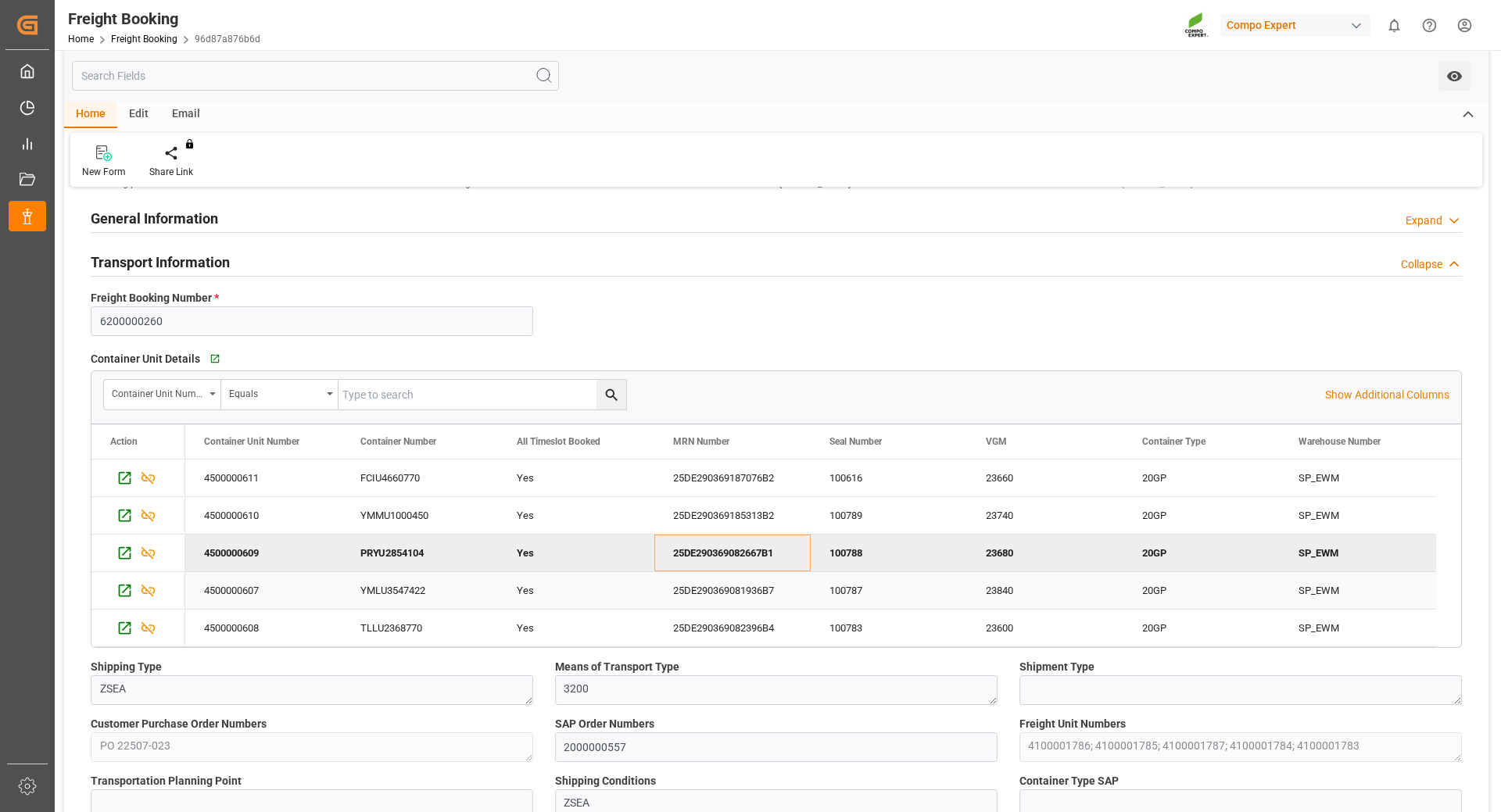
click at [736, 591] on div "25DE290369081936B7" at bounding box center [732, 591] width 156 height 36
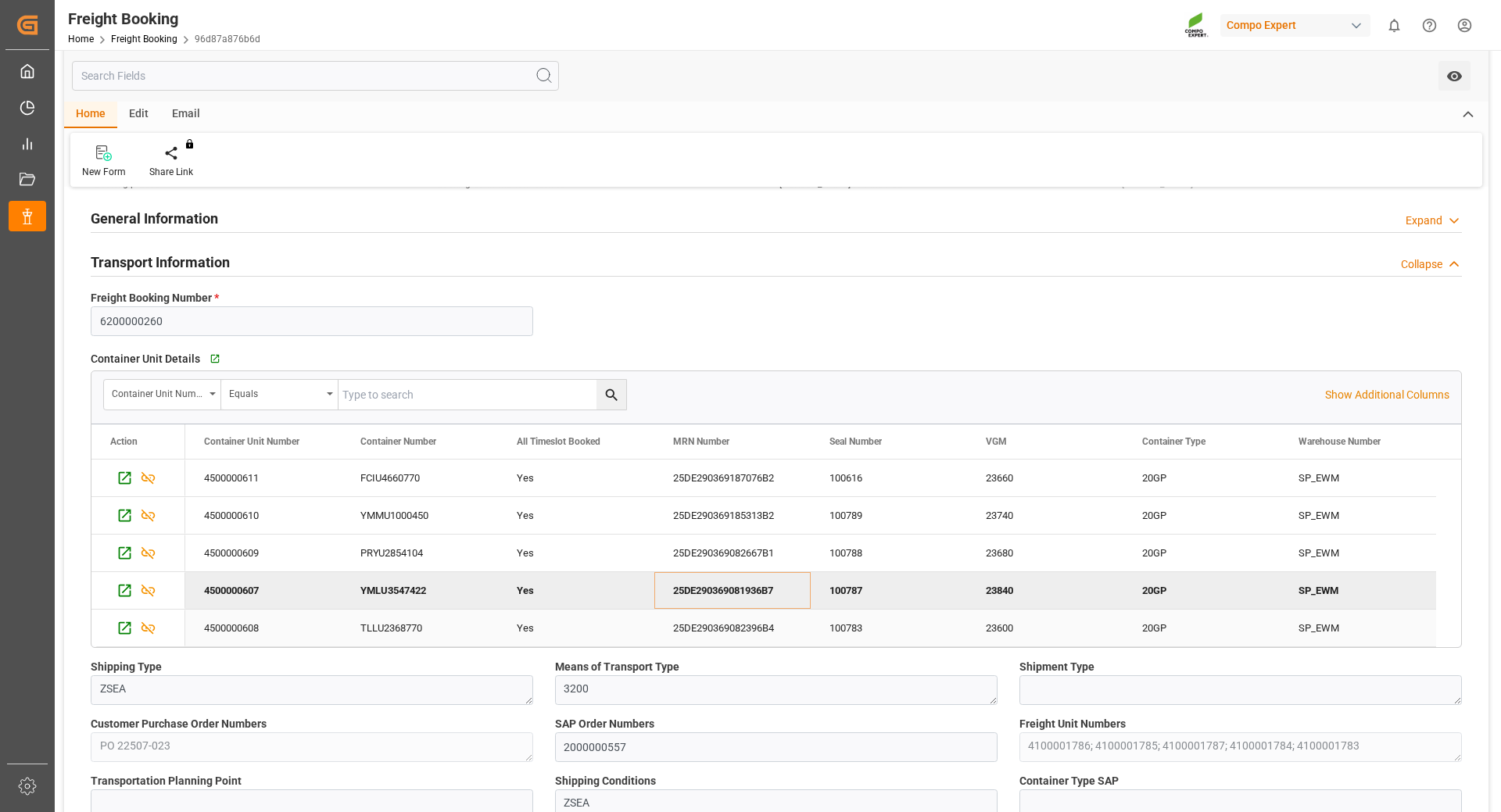
drag, startPoint x: 743, startPoint y: 621, endPoint x: 1493, endPoint y: 624, distance: 750.0
click at [743, 621] on div "25DE290369082396B4" at bounding box center [732, 628] width 156 height 36
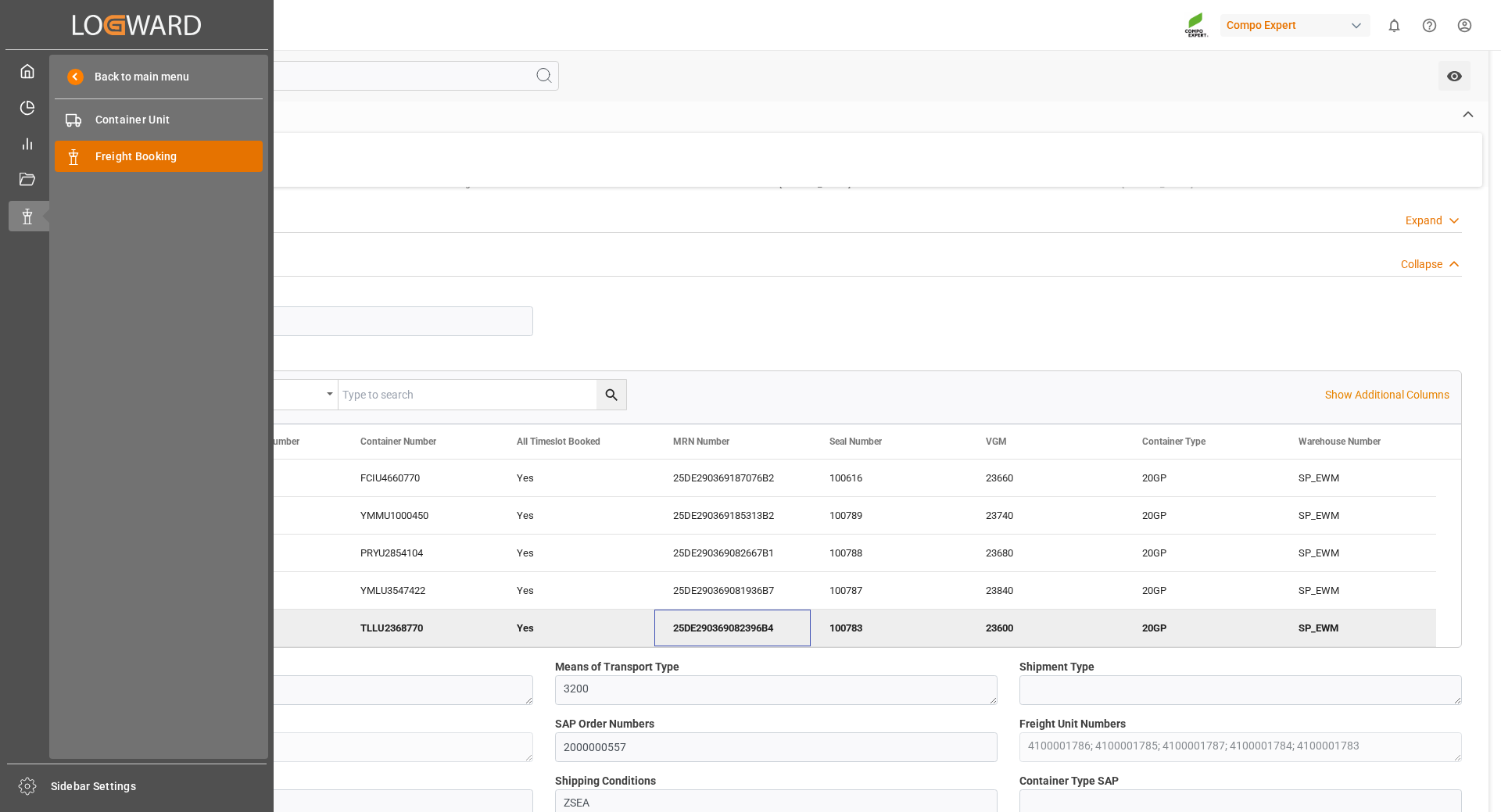
click at [138, 163] on span "Freight Booking" at bounding box center [178, 157] width 168 height 17
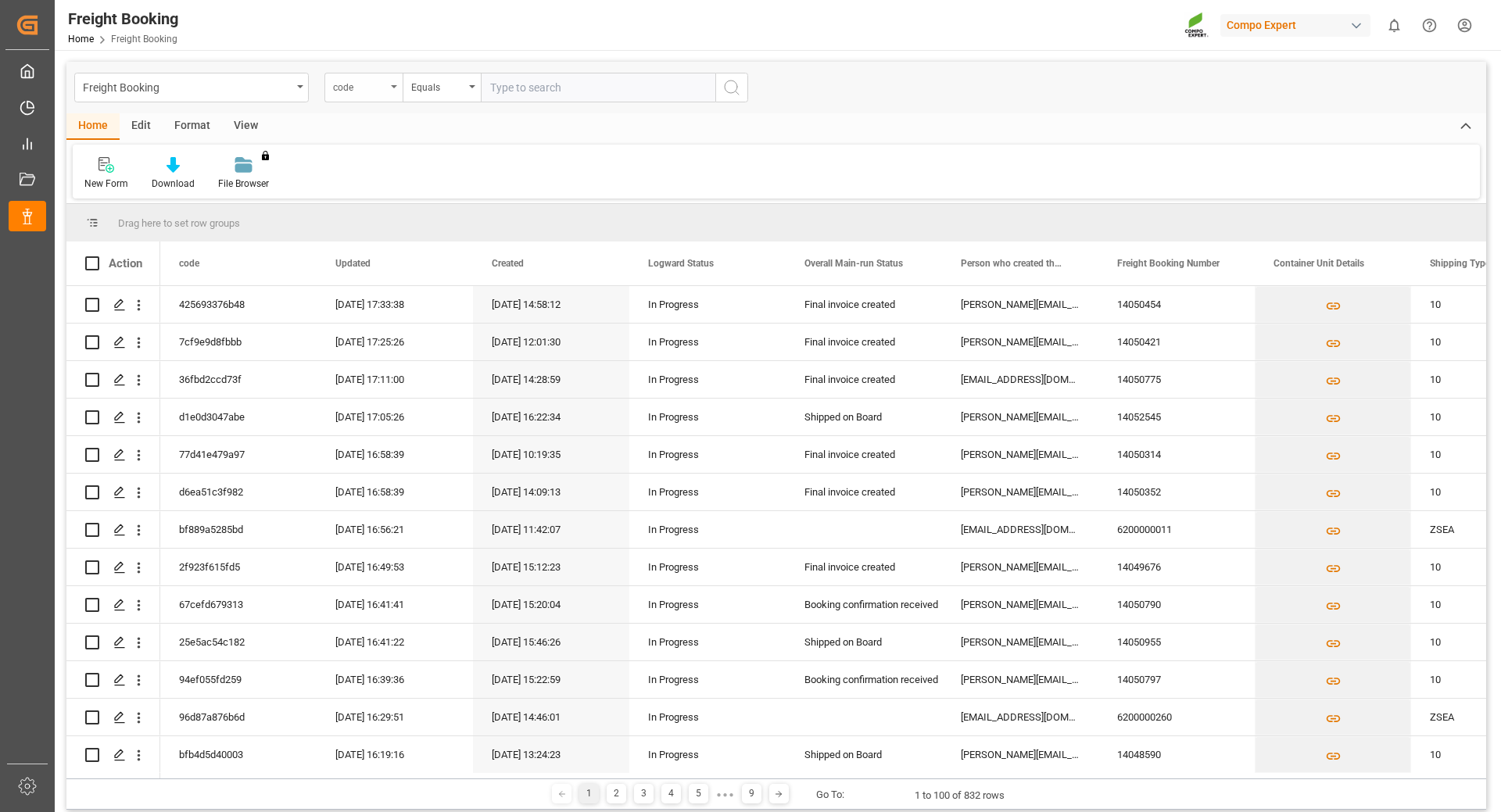
click at [393, 88] on div "code" at bounding box center [363, 88] width 78 height 30
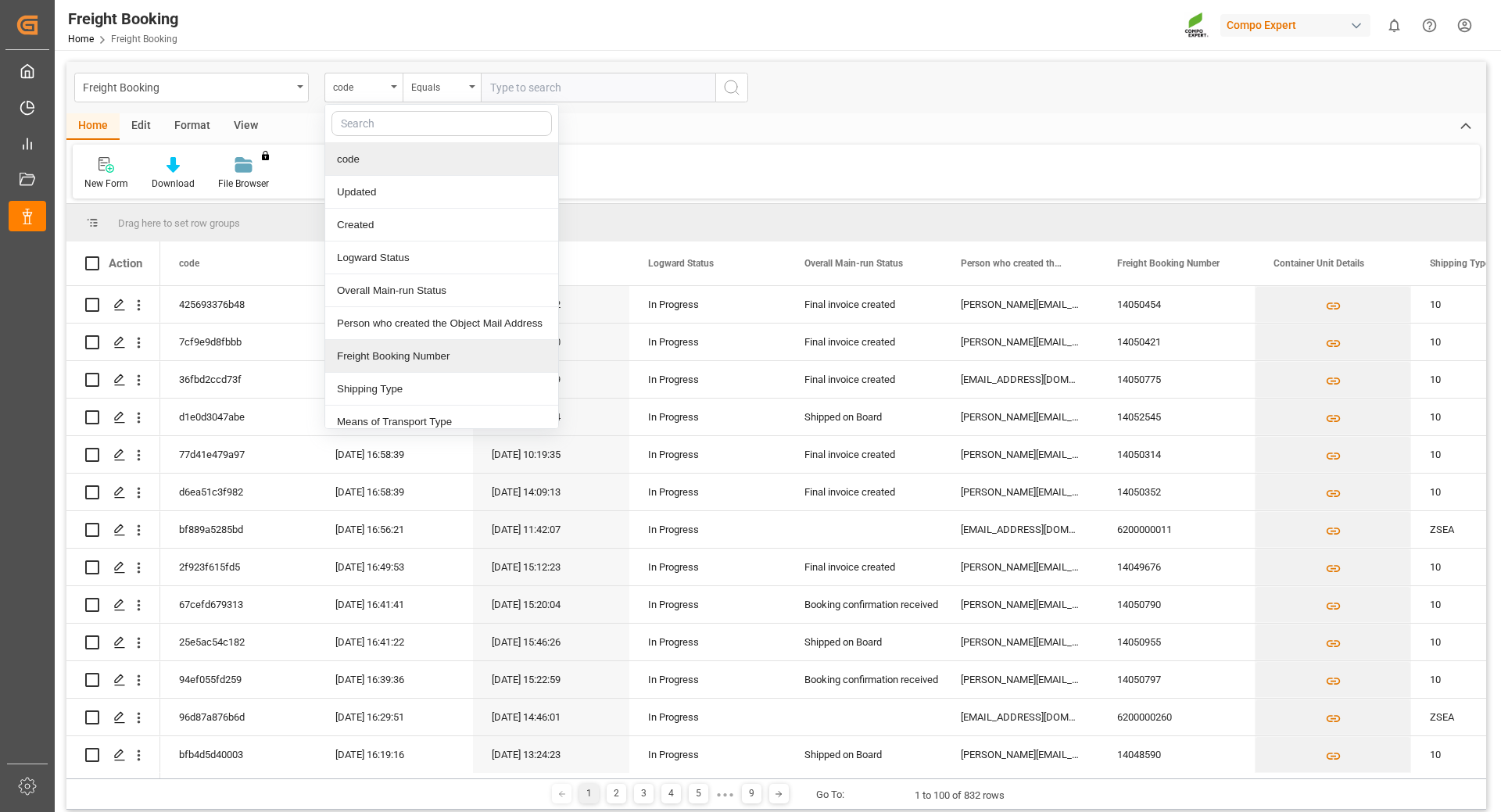
click at [413, 359] on div "Freight Booking Number" at bounding box center [442, 357] width 233 height 33
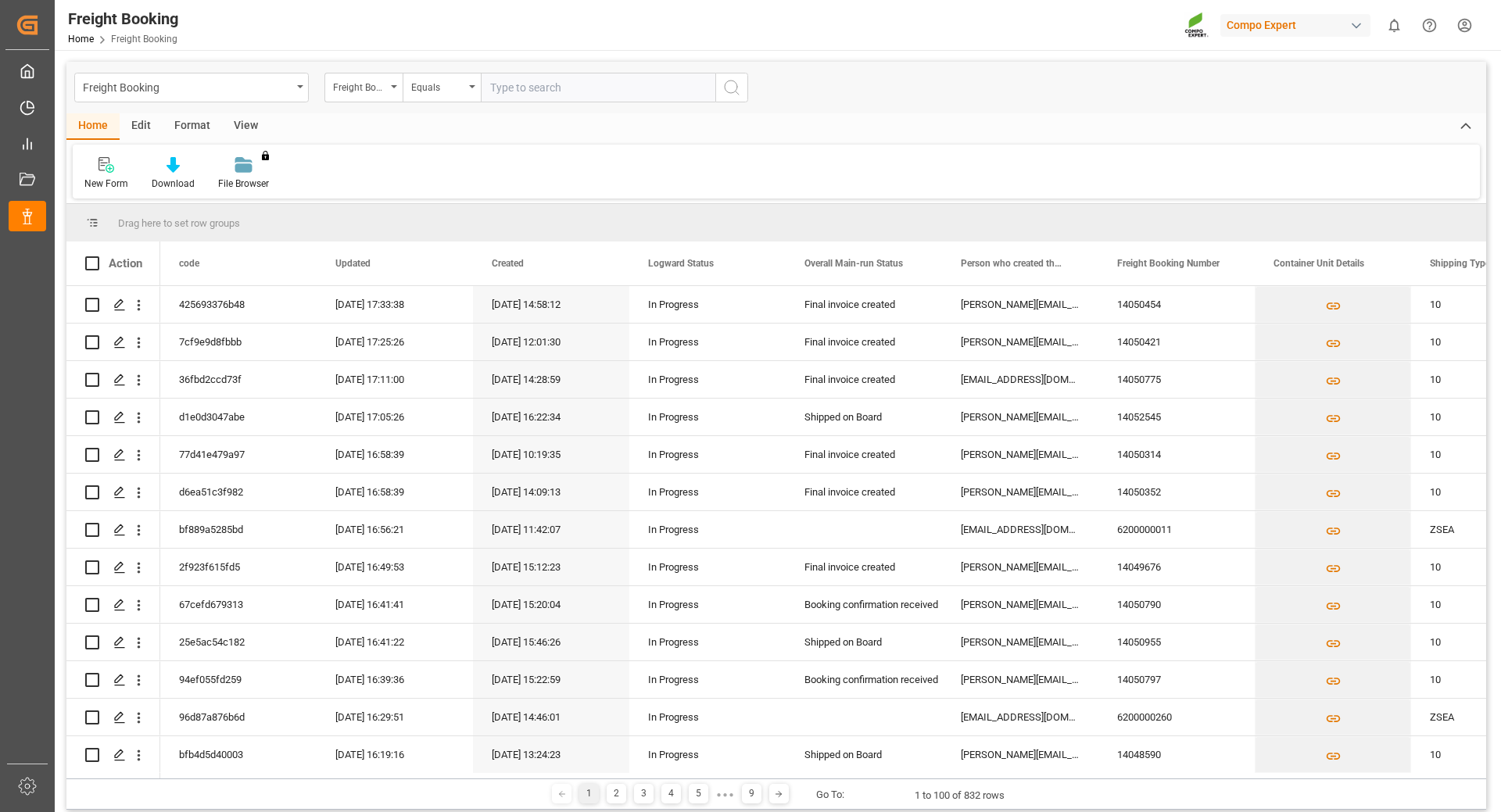
click at [533, 87] on input "text" at bounding box center [598, 88] width 235 height 30
click at [587, 83] on input "text" at bounding box center [598, 88] width 235 height 30
paste input "6200000408"
type input "6200000408"
click at [733, 83] on icon "search button" at bounding box center [731, 88] width 19 height 19
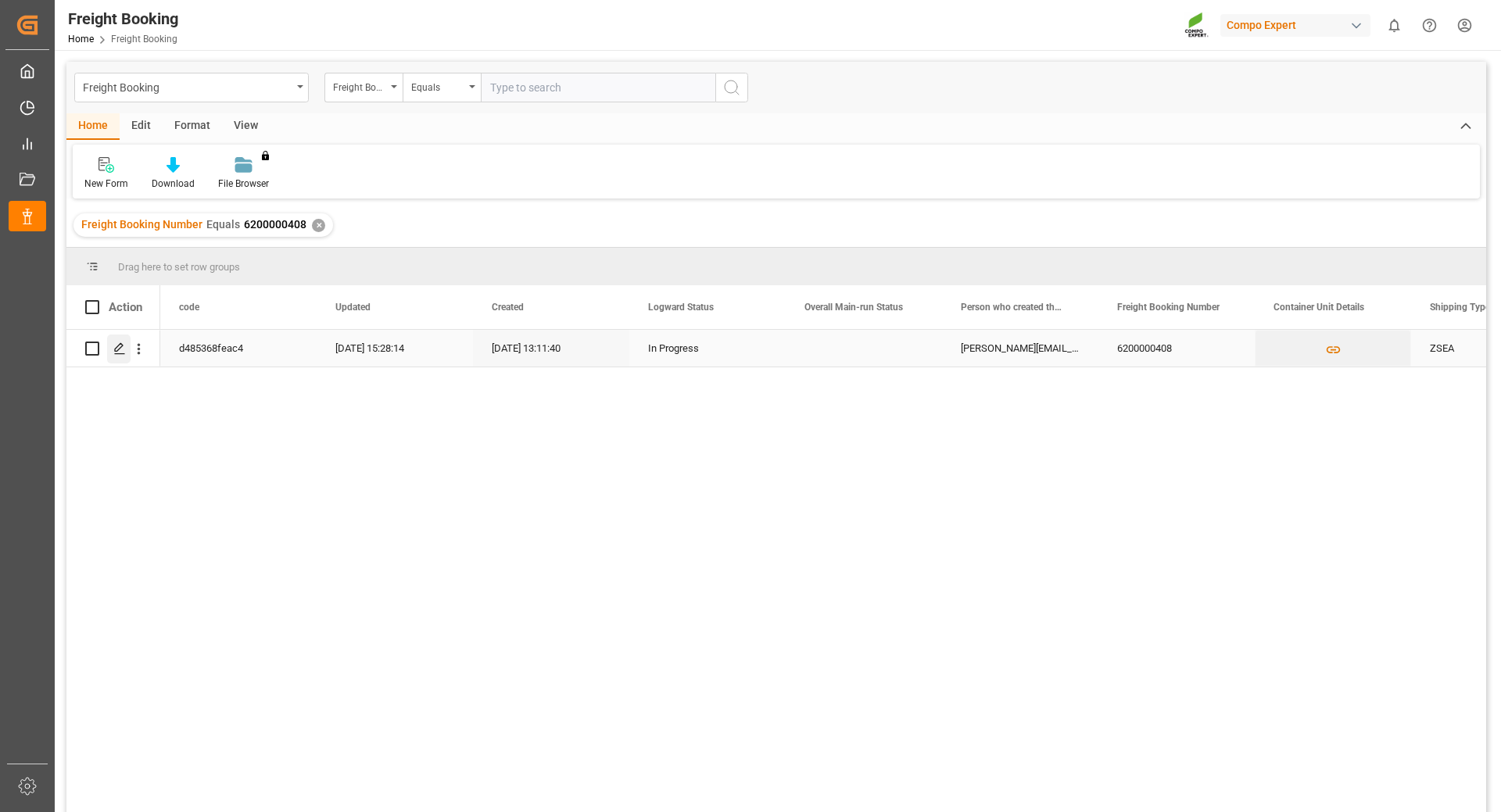
click at [112, 355] on div "Press SPACE to select this row." at bounding box center [119, 349] width 23 height 29
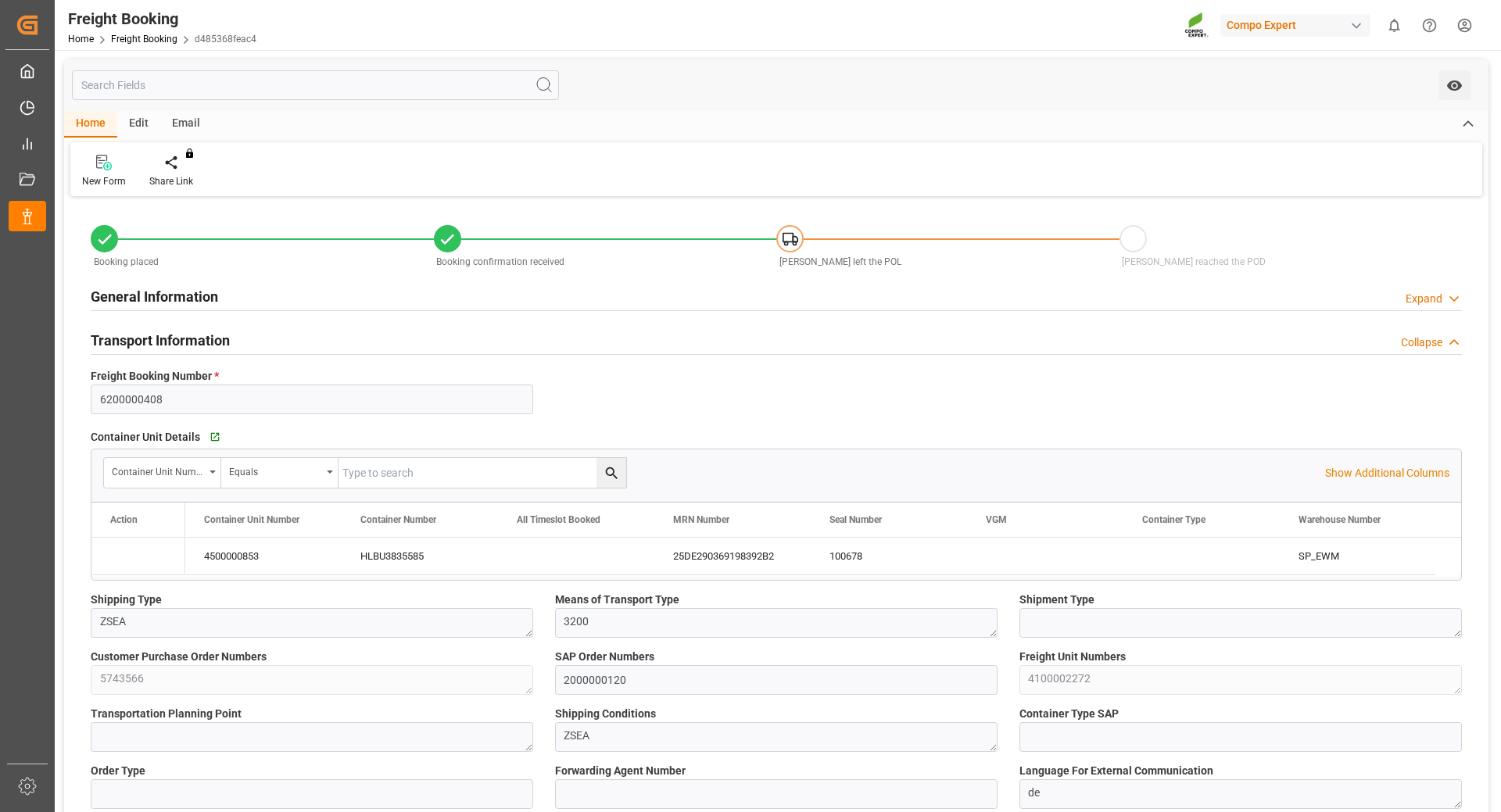
type input "Hapag [PERSON_NAME]"
type input "Hapag Lloyd Aktiengesellschaft"
type input "9723277"
type input "BEANR"
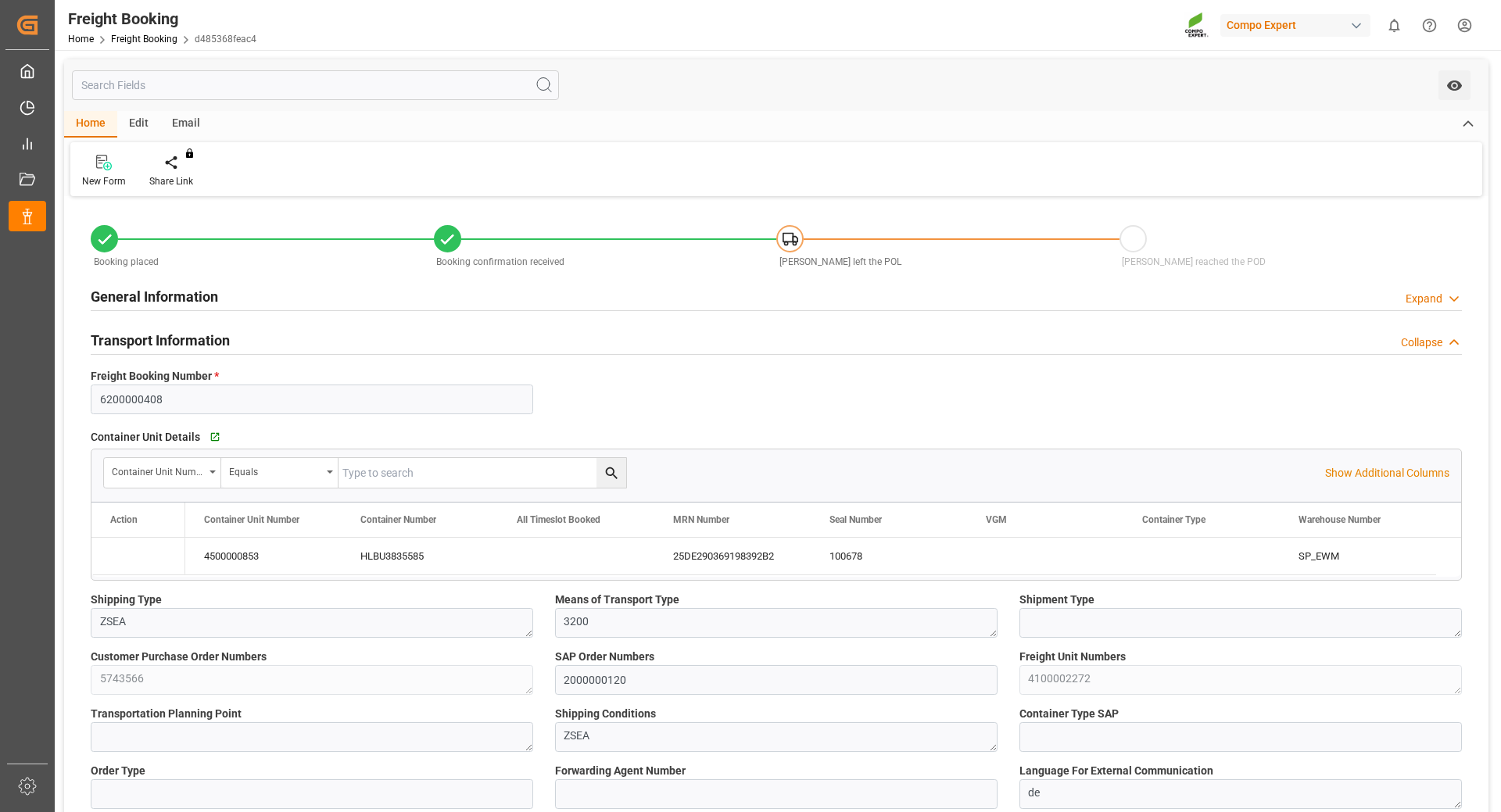
type input "CLSAI"
type input "0"
type input "8784"
type input "[DATE] 01:00"
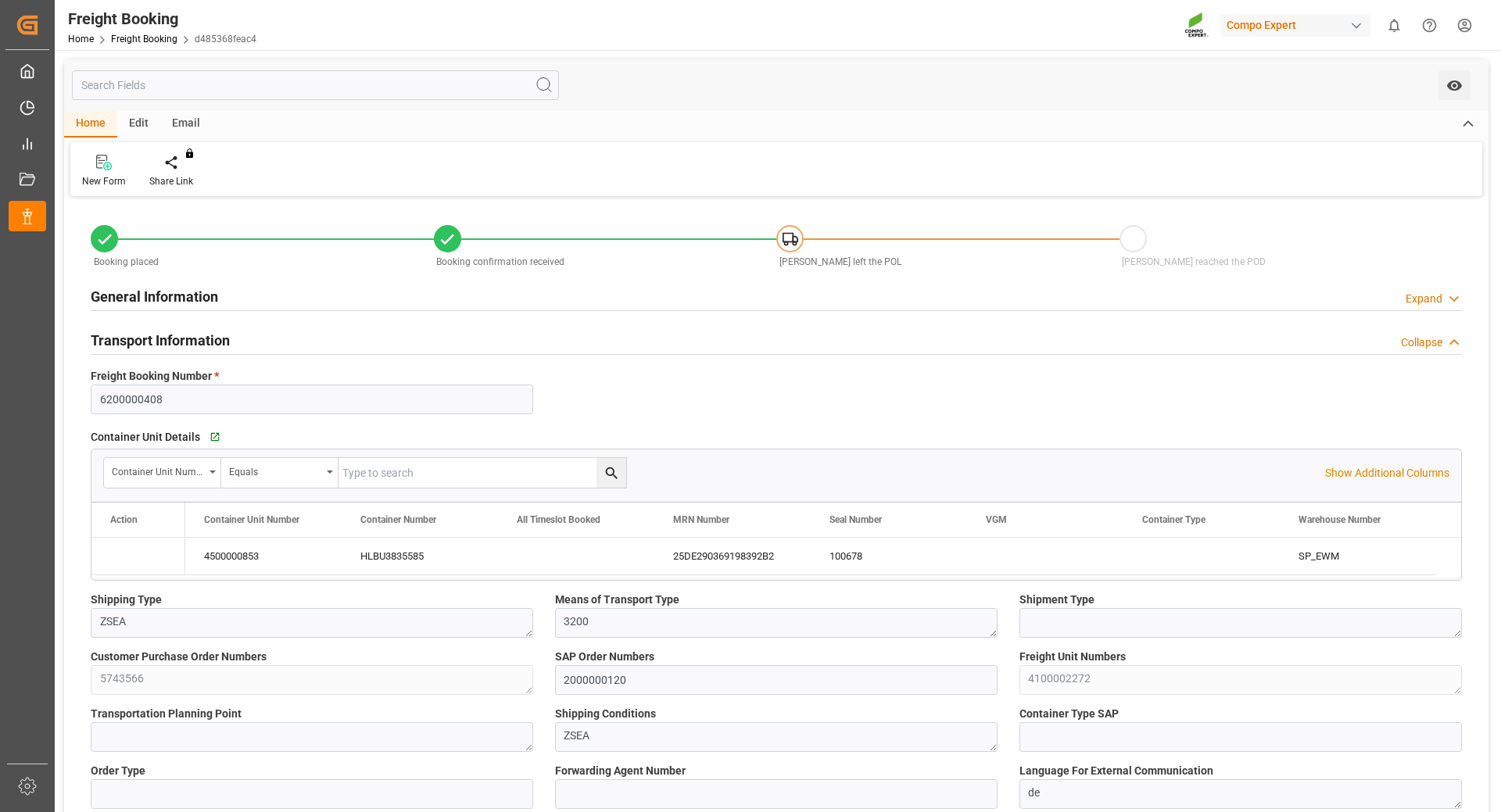
type input "[DATE] 06:00"
type input "[DATE] 22:00"
type input "[DATE] 23:00"
type input "[DATE] 13:11"
type input "[DATE] 10:49"
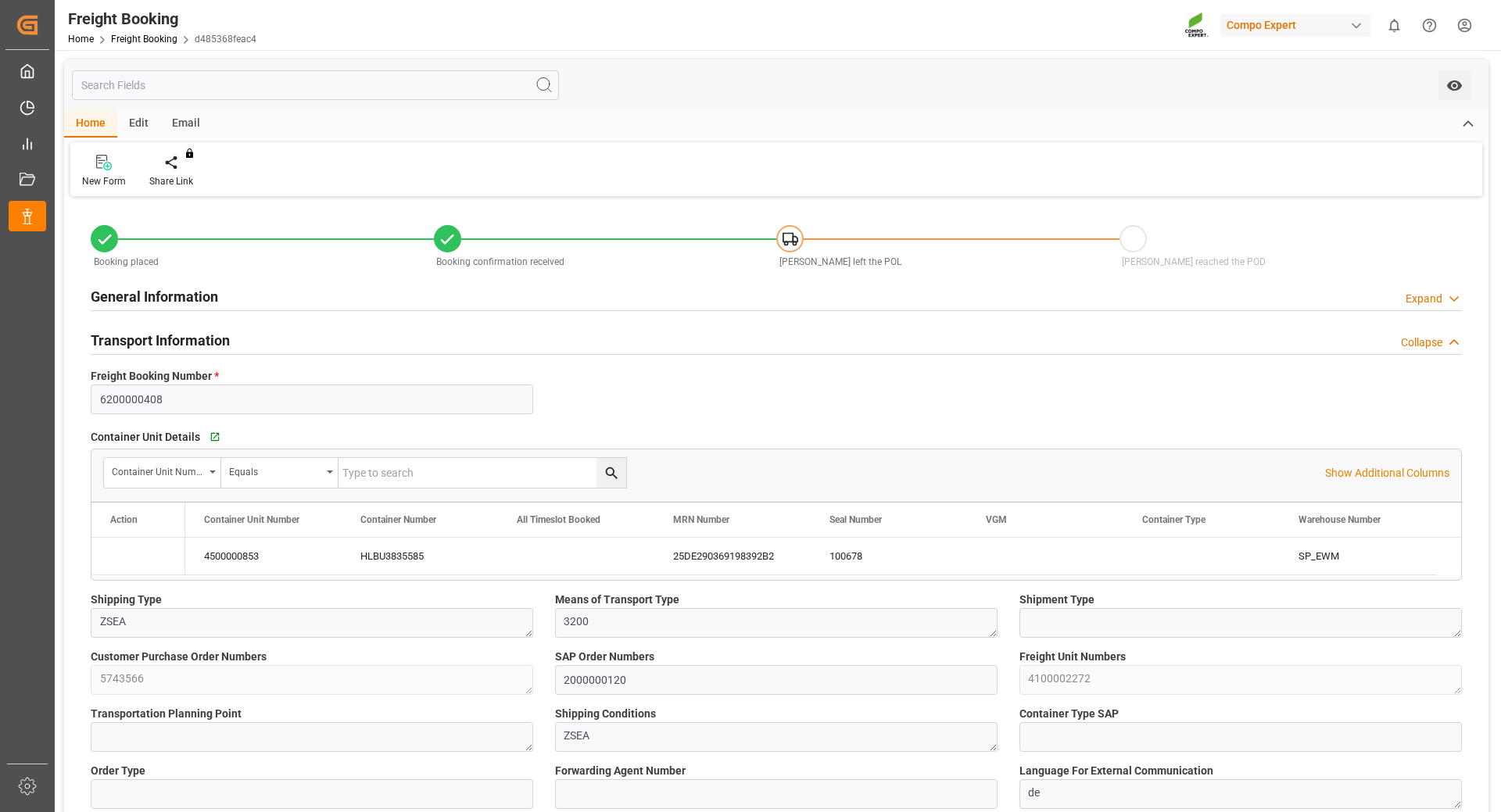
type input "[DATE] 10:49"
type input "[DATE] 10:50"
type input "[DATE] 13:47"
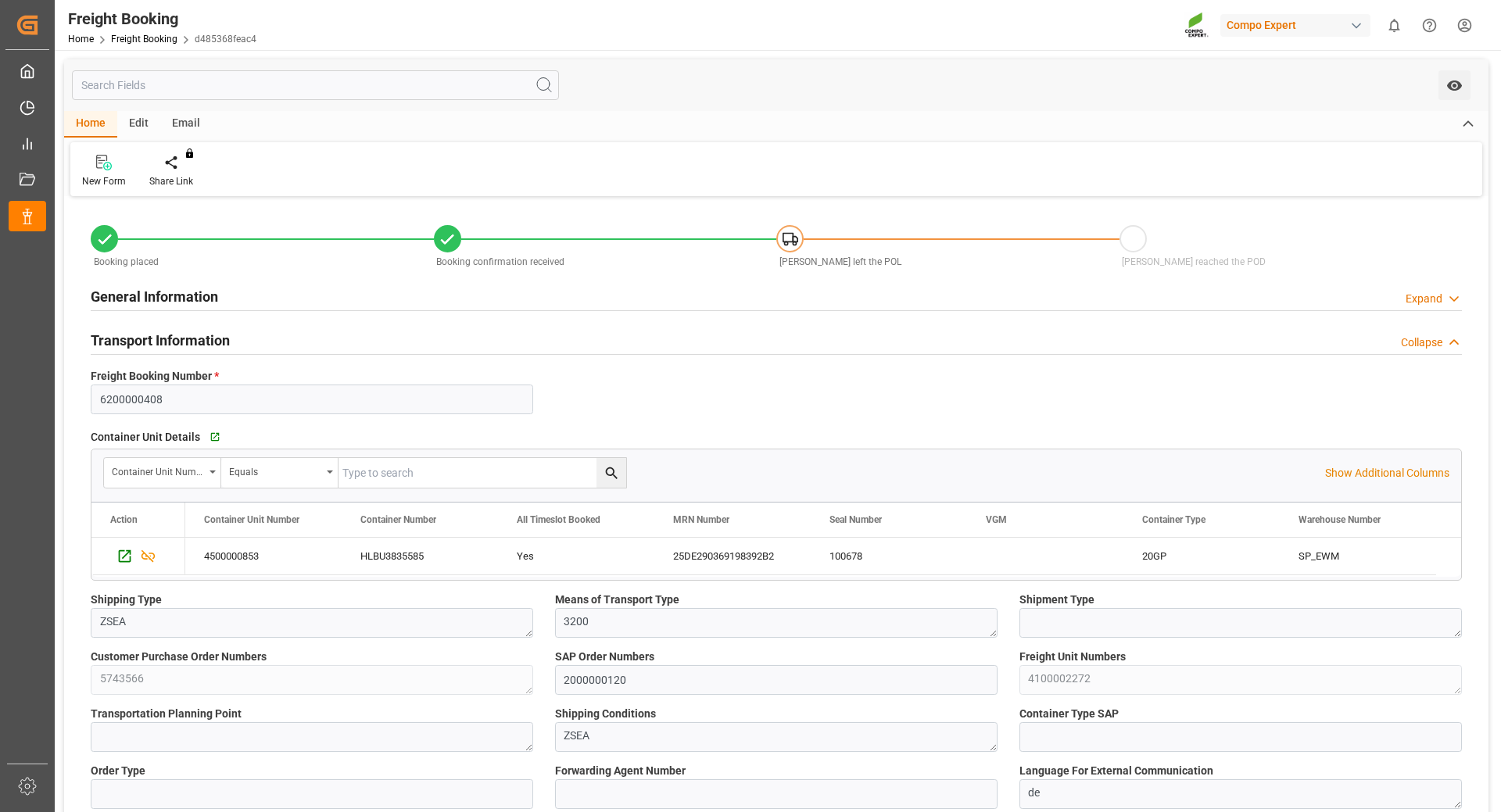
scroll to position [78, 0]
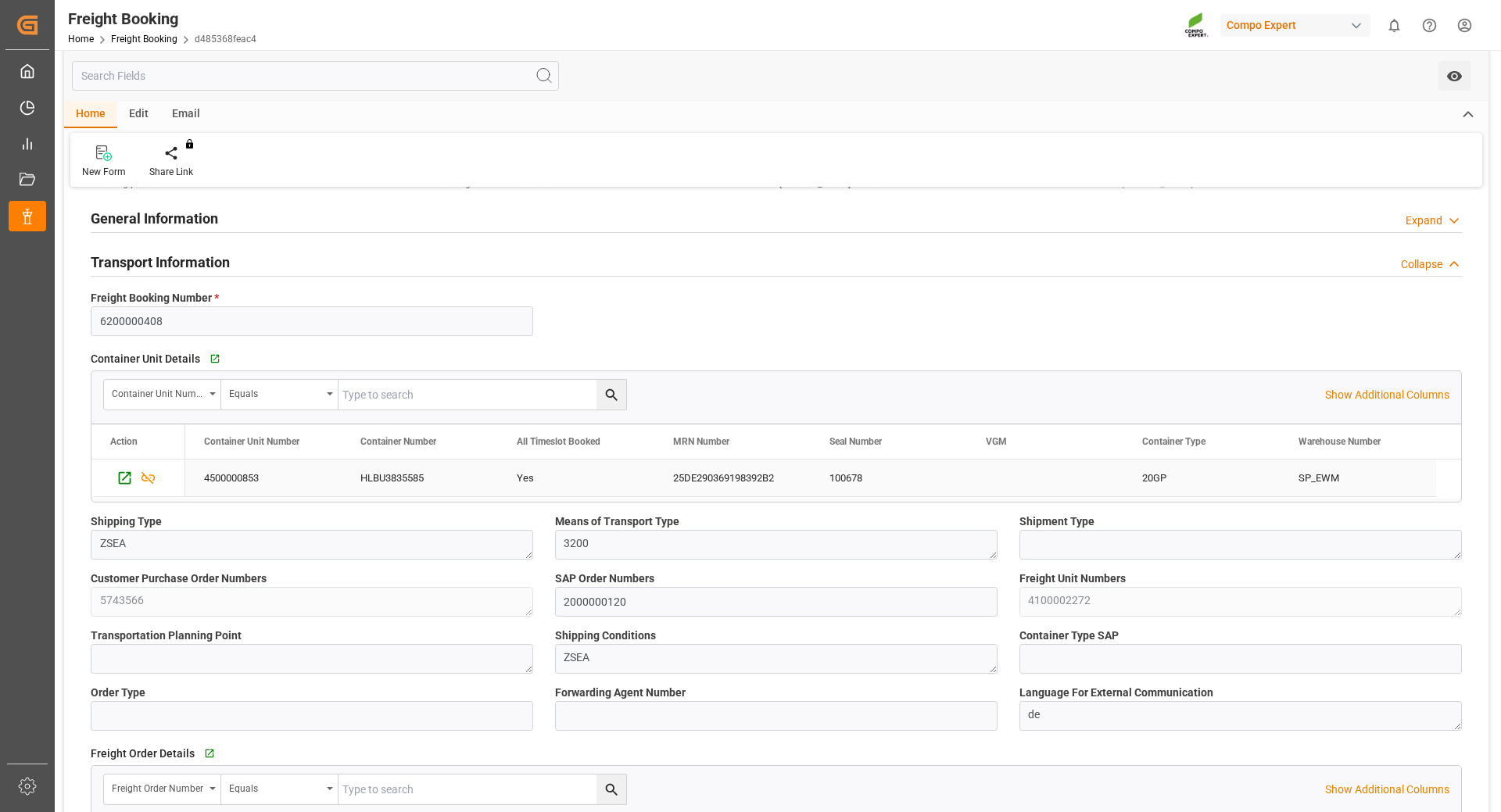
drag, startPoint x: 410, startPoint y: 477, endPoint x: 561, endPoint y: 465, distance: 151.5
click at [410, 477] on div "HLBU3835585" at bounding box center [419, 477] width 156 height 36
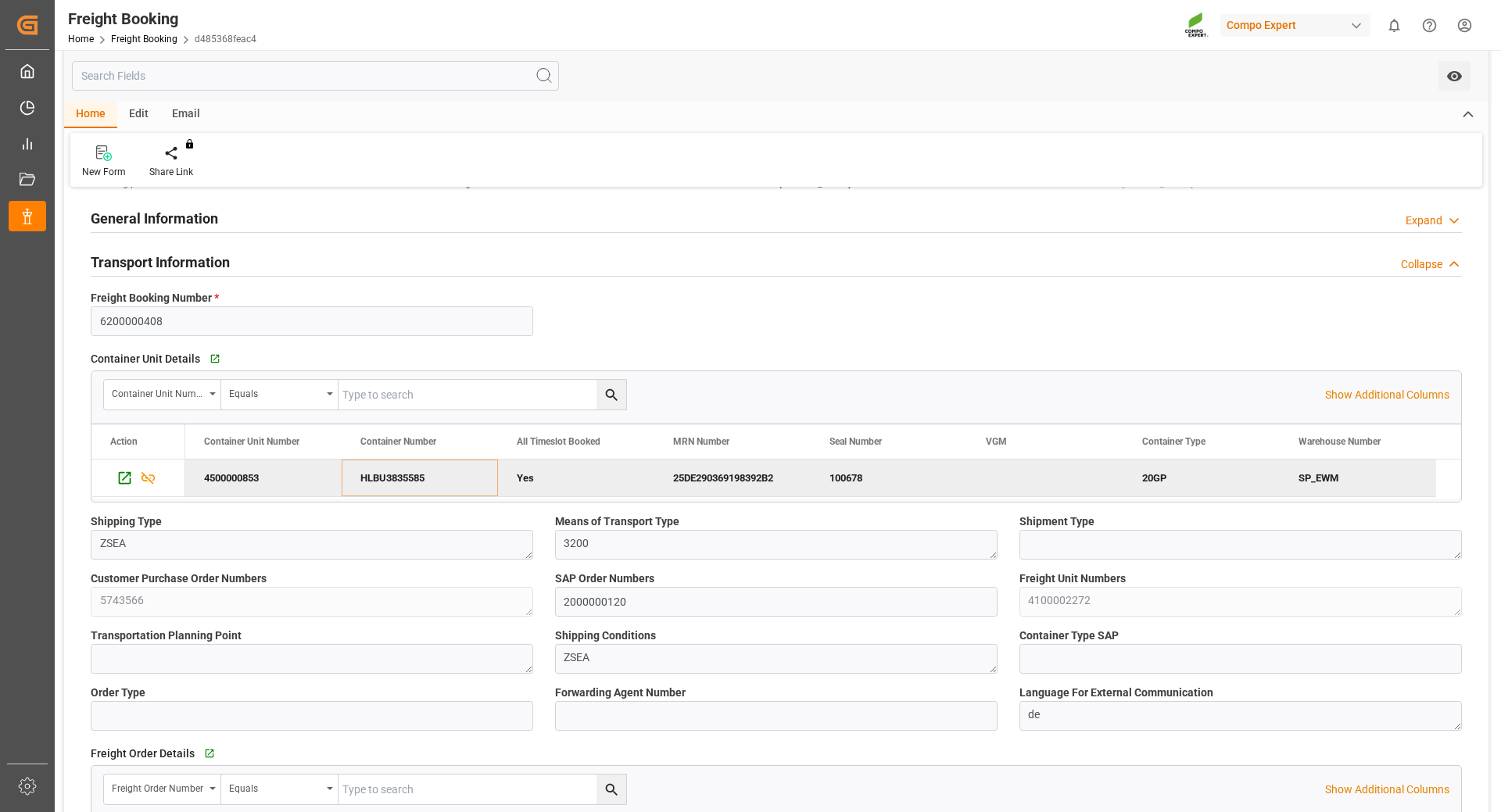
drag, startPoint x: 685, startPoint y: 475, endPoint x: 1058, endPoint y: 468, distance: 373.1
click at [685, 475] on div "25DE290369198392B2" at bounding box center [732, 477] width 156 height 36
click at [1465, 18] on html "Created by potrace 1.15, written by [PERSON_NAME] [DATE]-[DATE] Created by potr…" at bounding box center [750, 406] width 1501 height 812
click at [1203, 234] on span "Logout" at bounding box center [1191, 230] width 41 height 14
